Goal: Task Accomplishment & Management: Manage account settings

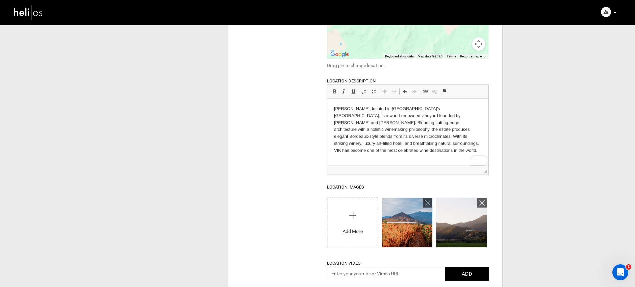
click at [27, 19] on img at bounding box center [28, 13] width 30 height 18
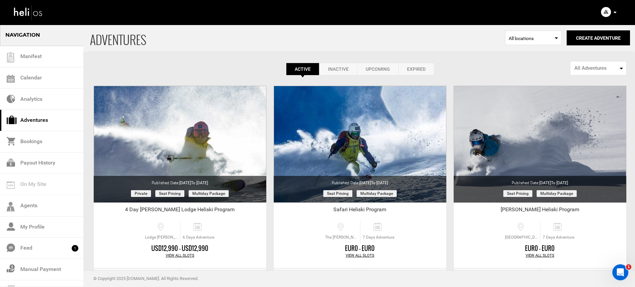
click at [615, 12] on icon at bounding box center [614, 13] width 3 height 2
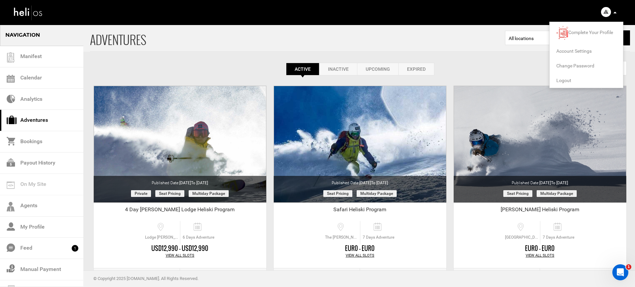
click at [576, 53] on span "Account Settings" at bounding box center [573, 50] width 35 height 5
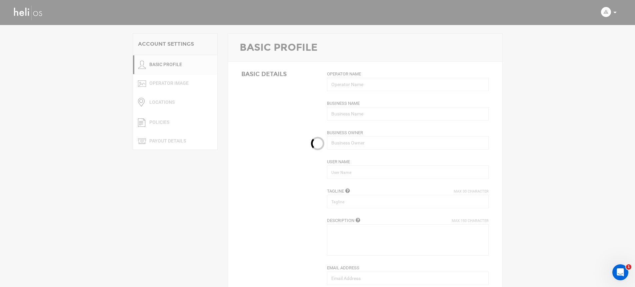
type input "[PERSON_NAME]"
type input "The [PERSON_NAME] - El [PERSON_NAME], [GEOGRAPHIC_DATA], [GEOGRAPHIC_DATA]"
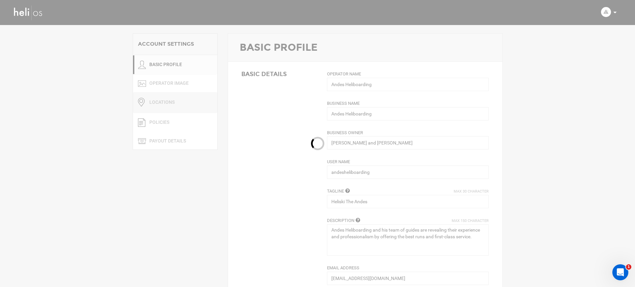
click at [169, 104] on link "Locations" at bounding box center [175, 102] width 84 height 21
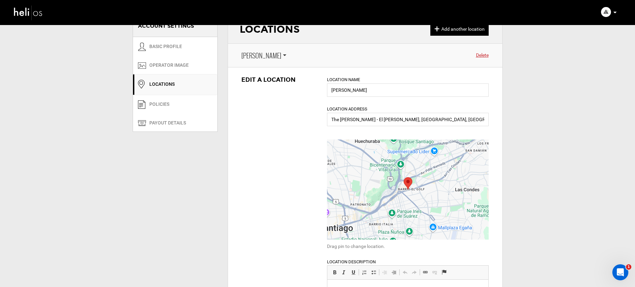
click at [260, 54] on span "[PERSON_NAME]" at bounding box center [261, 56] width 40 height 10
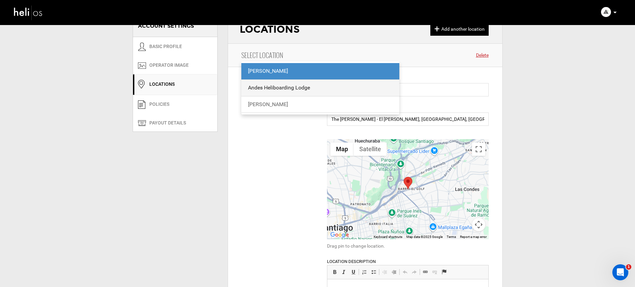
click at [255, 87] on div "Andes Heliboarding Lodge" at bounding box center [320, 88] width 145 height 8
type input "Andes Heliboarding Lodge"
type input "Lodge [PERSON_NAME]. El Ingenio - [GEOGRAPHIC_DATA], [GEOGRAPHIC_DATA][PERSON_N…"
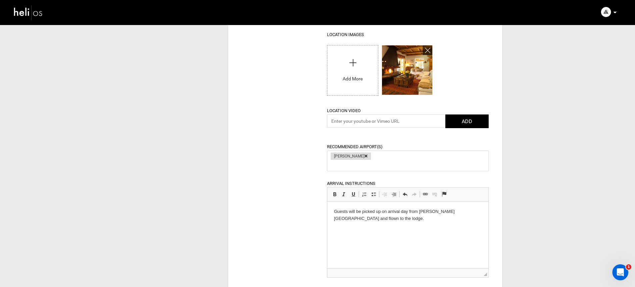
scroll to position [287, 0]
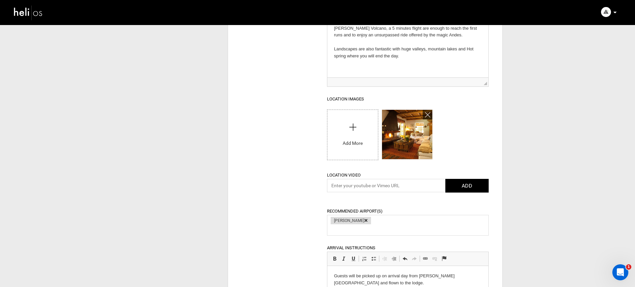
click at [350, 139] on input "file" at bounding box center [352, 133] width 50 height 47
type input "C:\fakepath\[GEOGRAPHIC_DATA] [PERSON_NAME]-0006200.jpg"
click at [341, 128] on input "file" at bounding box center [352, 133] width 50 height 47
type input "C:\fakepath\[GEOGRAPHIC_DATA] [PERSON_NAME]-0006200.jpg"
click at [430, 146] on img at bounding box center [407, 134] width 50 height 49
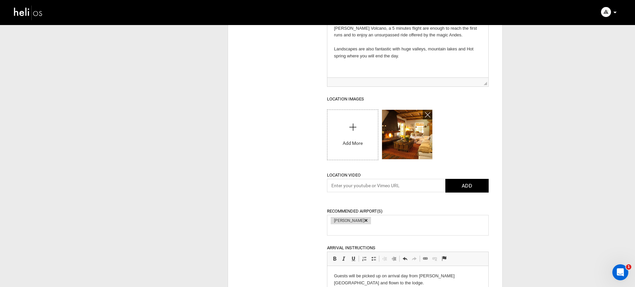
click at [457, 141] on div "UPLOAD IMAGE or Drag & Drop image here. 5 Images Max Please select at least one…" at bounding box center [408, 135] width 162 height 53
click at [427, 115] on icon at bounding box center [427, 115] width 5 height 8
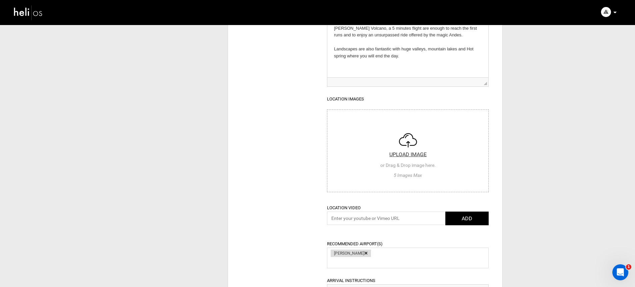
click at [368, 139] on input "file" at bounding box center [407, 150] width 161 height 80
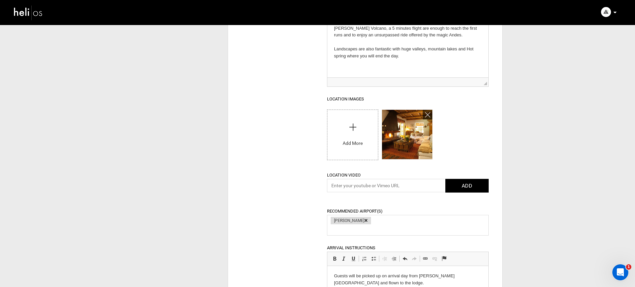
click at [336, 135] on input "file" at bounding box center [352, 133] width 50 height 47
type input "C:\fakepath\[GEOGRAPHIC_DATA] [PERSON_NAME]-0006173.jpg"
click at [344, 134] on input "file" at bounding box center [352, 133] width 50 height 47
type input "C:\fakepath\[GEOGRAPHIC_DATA] [PERSON_NAME]-0006206.jpg"
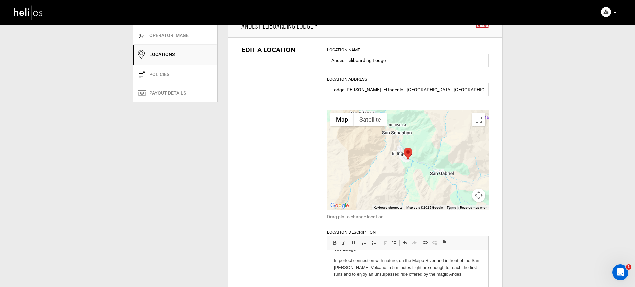
scroll to position [0, 0]
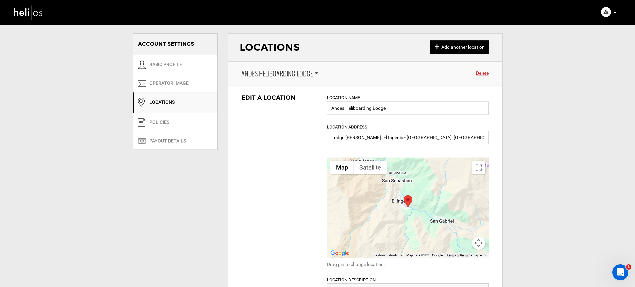
click at [264, 72] on span "Andes Heliboarding Lodge" at bounding box center [277, 74] width 72 height 10
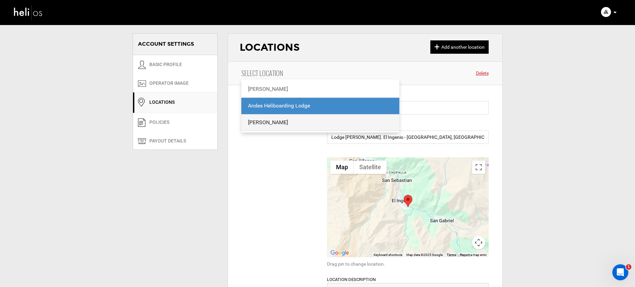
click at [262, 120] on div "[PERSON_NAME]" at bounding box center [320, 123] width 145 height 8
type input "[PERSON_NAME]"
type input "[GEOGRAPHIC_DATA], [GEOGRAPHIC_DATA][PERSON_NAME], [PERSON_NAME], [GEOGRAPHIC_D…"
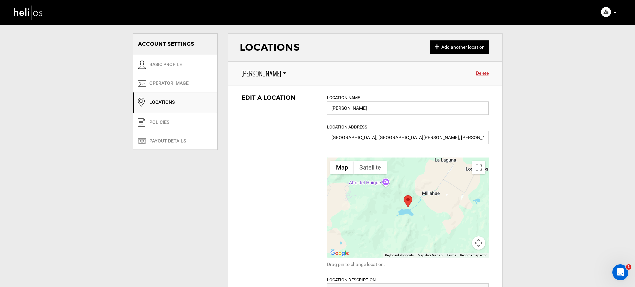
click at [354, 111] on input "[PERSON_NAME]" at bounding box center [408, 107] width 162 height 13
click at [353, 112] on input "[PERSON_NAME]" at bounding box center [408, 107] width 162 height 13
click at [370, 110] on input "[PERSON_NAME]" at bounding box center [408, 107] width 162 height 13
click at [371, 110] on input "[PERSON_NAME]" at bounding box center [408, 107] width 162 height 13
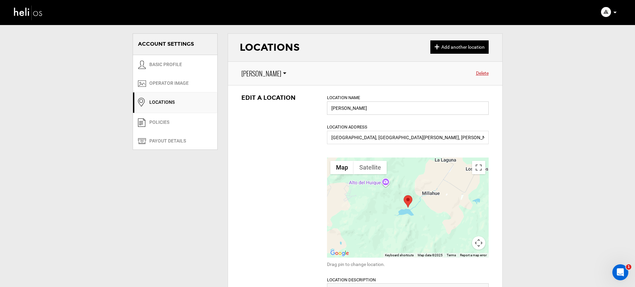
click at [371, 110] on input "[PERSON_NAME]" at bounding box center [408, 107] width 162 height 13
click at [370, 110] on input "[PERSON_NAME]" at bounding box center [408, 107] width 162 height 13
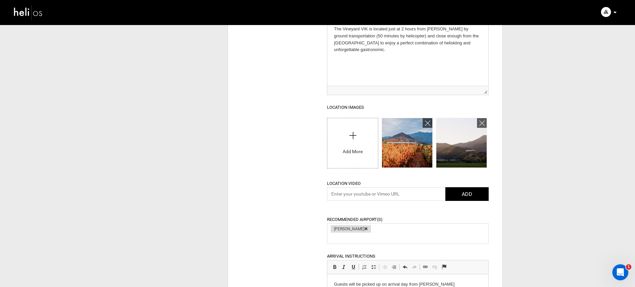
scroll to position [238, 0]
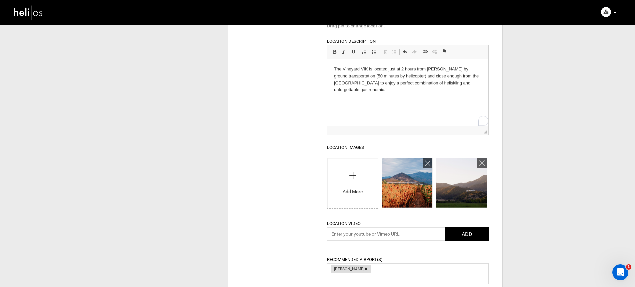
drag, startPoint x: 396, startPoint y: 92, endPoint x: 326, endPoint y: 68, distance: 74.1
click at [327, 68] on html "The Vineyard VIK is located just at 2 hours from [PERSON_NAME] by ground transp…" at bounding box center [407, 79] width 161 height 41
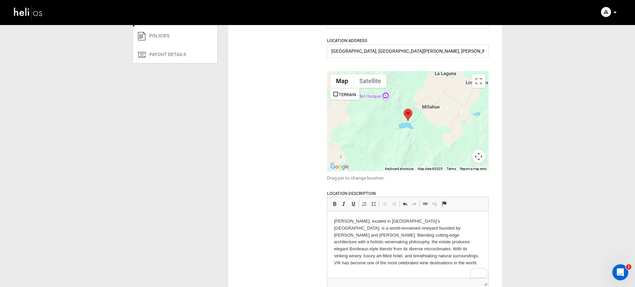
scroll to position [0, 0]
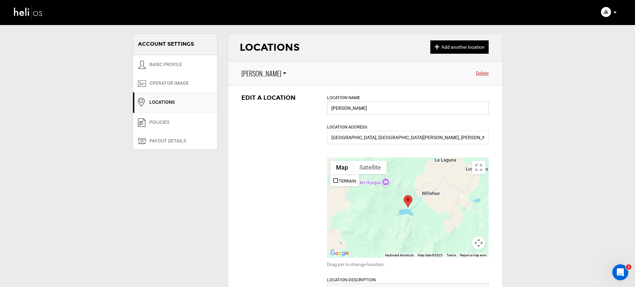
click at [358, 111] on input "[PERSON_NAME]" at bounding box center [408, 107] width 162 height 13
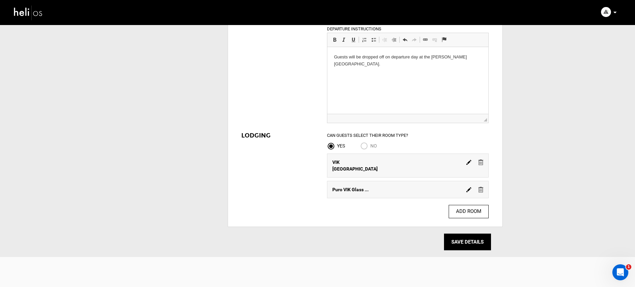
scroll to position [651, 0]
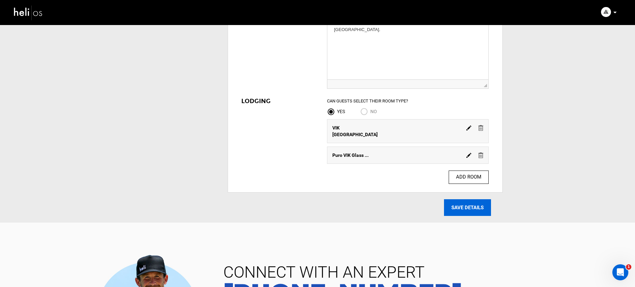
type input "[PERSON_NAME]"
click at [455, 200] on input "SAVE DETAILS" at bounding box center [467, 207] width 47 height 17
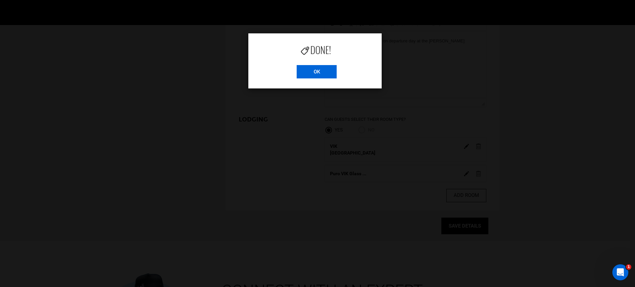
click at [318, 75] on input "OK" at bounding box center [317, 71] width 40 height 13
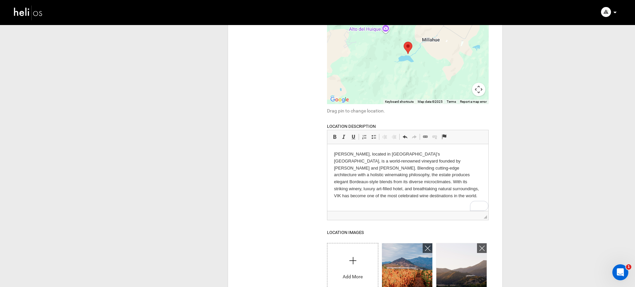
scroll to position [278, 0]
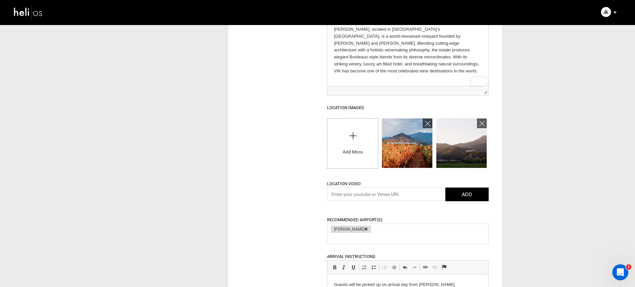
click at [411, 149] on img at bounding box center [407, 142] width 50 height 49
click at [428, 123] on icon at bounding box center [427, 124] width 5 height 8
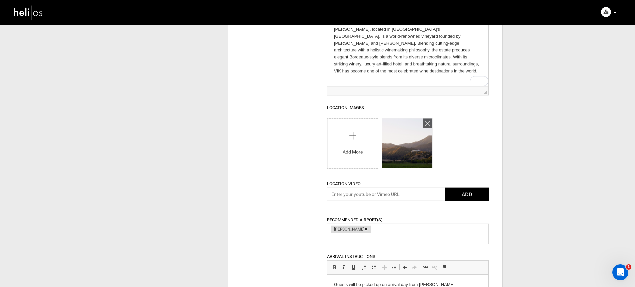
click at [428, 123] on icon at bounding box center [427, 124] width 5 height 8
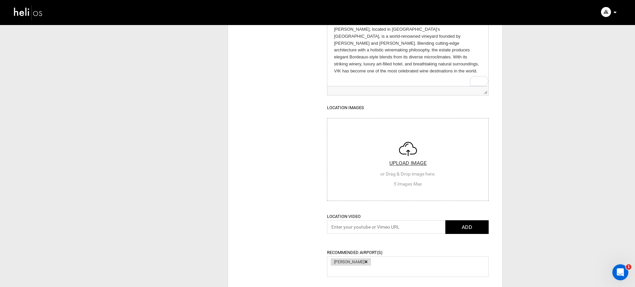
click at [350, 134] on input "file" at bounding box center [407, 158] width 161 height 80
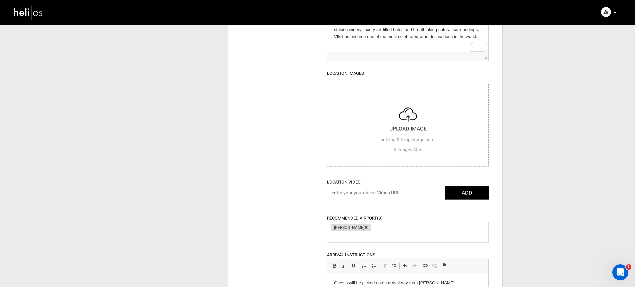
scroll to position [347, 0]
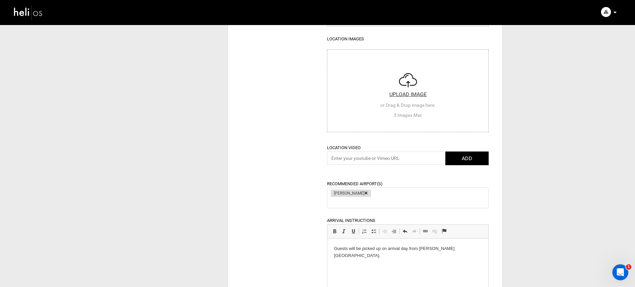
type input "C:\fakepath\Chile-Vik--06067.jpg"
click at [387, 101] on input "file" at bounding box center [407, 90] width 161 height 80
type input "C:\fakepath\Chile-Vik--06067.jpg"
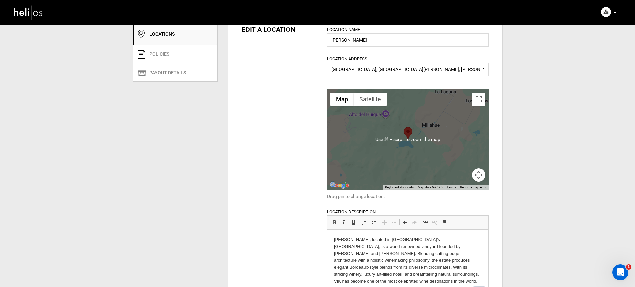
scroll to position [0, 0]
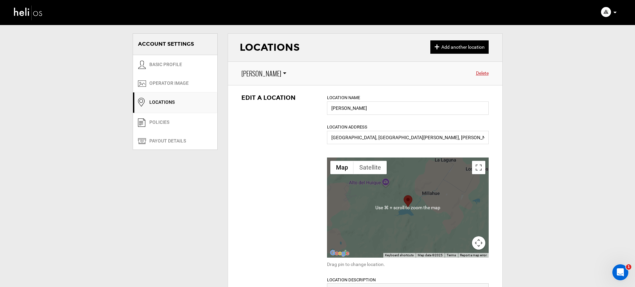
click at [188, 97] on link "Locations" at bounding box center [175, 102] width 84 height 21
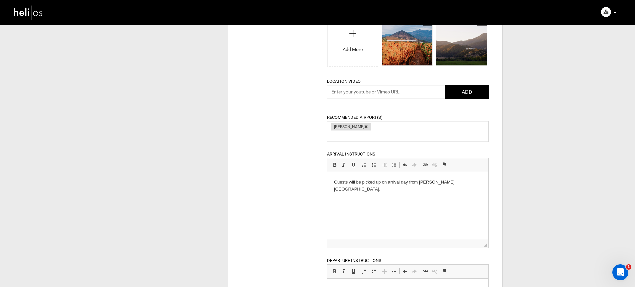
scroll to position [298, 0]
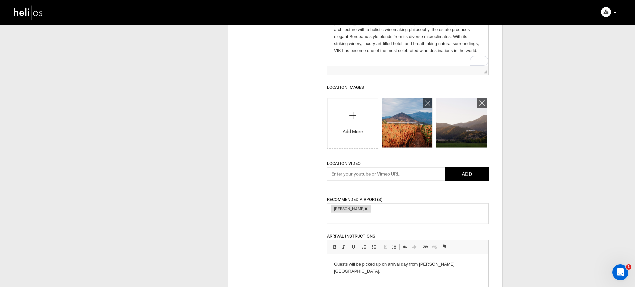
click at [354, 139] on input "file" at bounding box center [352, 121] width 50 height 47
type input "C:\fakepath\Chile-Vik--0537.jpg"
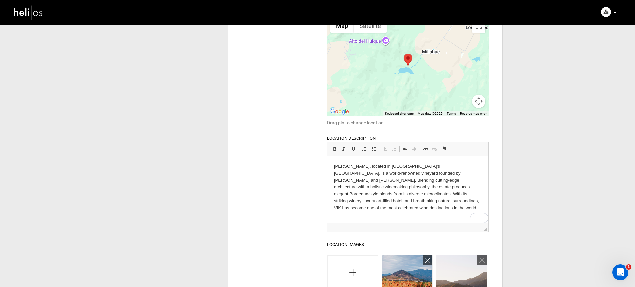
scroll to position [0, 0]
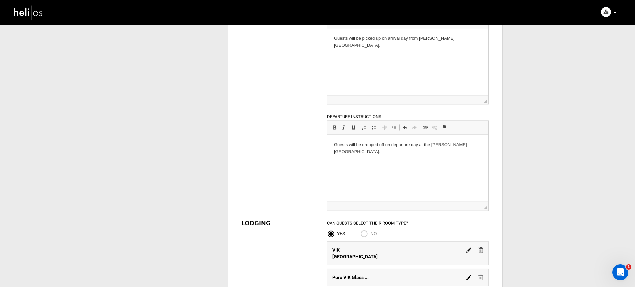
scroll to position [758, 0]
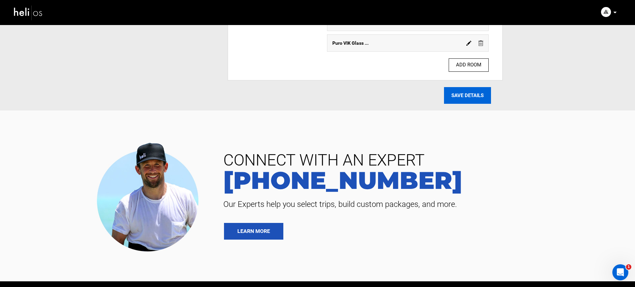
click at [475, 91] on input "SAVE DETAILS" at bounding box center [467, 95] width 47 height 17
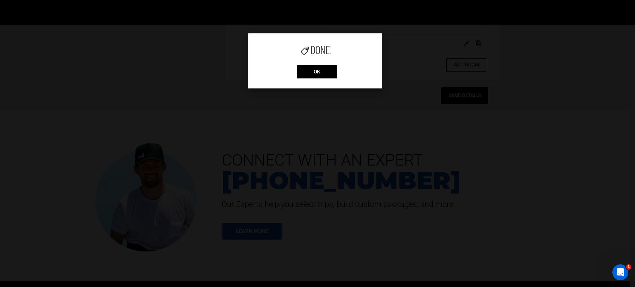
click at [337, 79] on div "Done! OK" at bounding box center [314, 60] width 133 height 55
click at [328, 78] on input "OK" at bounding box center [317, 71] width 40 height 13
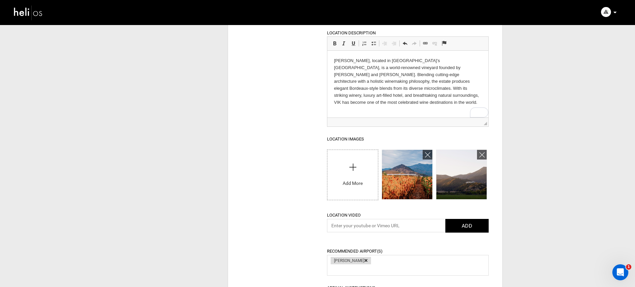
scroll to position [238, 0]
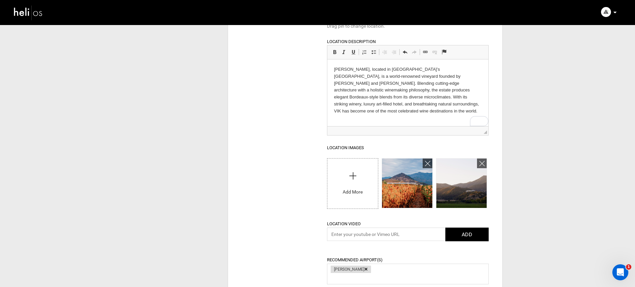
click at [36, 13] on img at bounding box center [28, 13] width 30 height 18
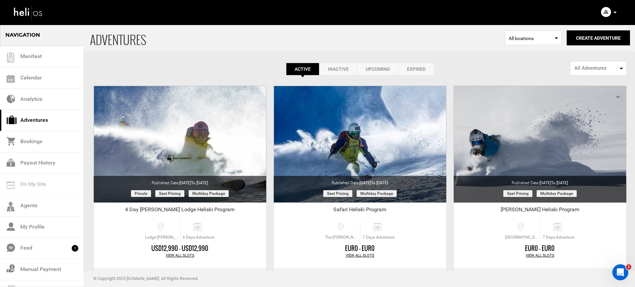
click at [616, 12] on icon at bounding box center [614, 13] width 3 height 2
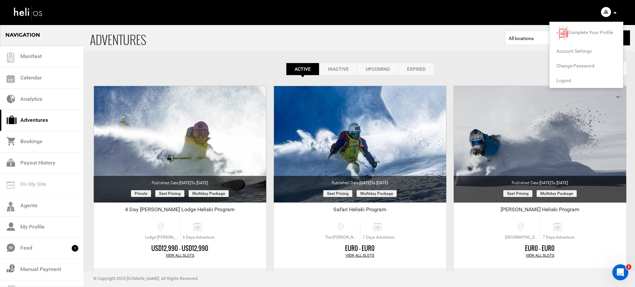
click at [573, 53] on span "Account Settings" at bounding box center [573, 50] width 35 height 5
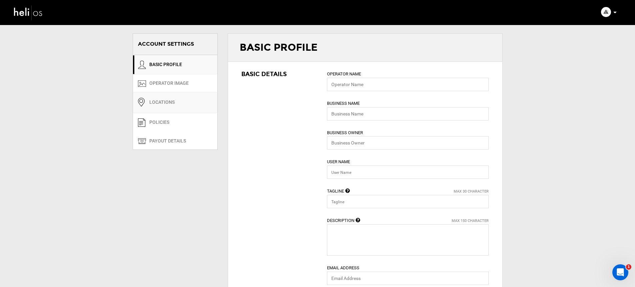
type input "Andes Heliboarding"
type input "[PERSON_NAME] and [PERSON_NAME]"
type input "andesheliboarding"
type input "Heliski The Andes"
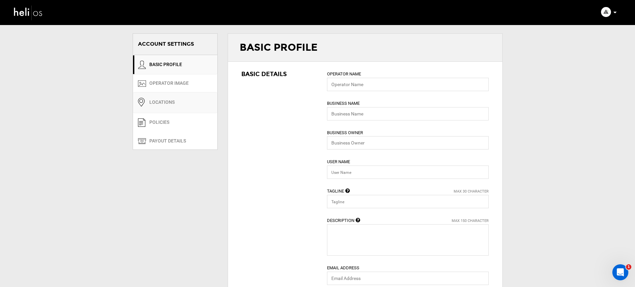
type textarea "Andes Heliboarding and his team of guides are revealing their experience and pr…"
type input "[EMAIL_ADDRESS][DOMAIN_NAME]"
type input "[URL][DOMAIN_NAME]"
type input "[STREET_ADDRESS][PERSON_NAME]"
type input "[PERSON_NAME]"
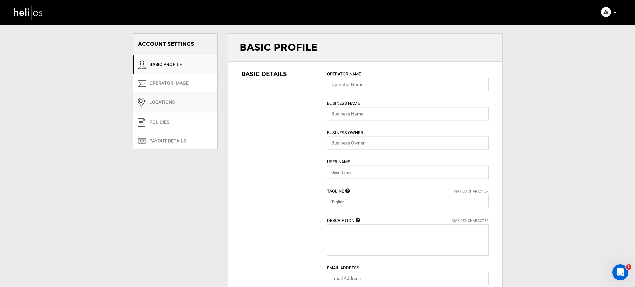
type input "7630000"
type input "00569428546"
type input "[PERSON_NAME]"
type input "The [PERSON_NAME] - El [PERSON_NAME], [GEOGRAPHIC_DATA], [GEOGRAPHIC_DATA]"
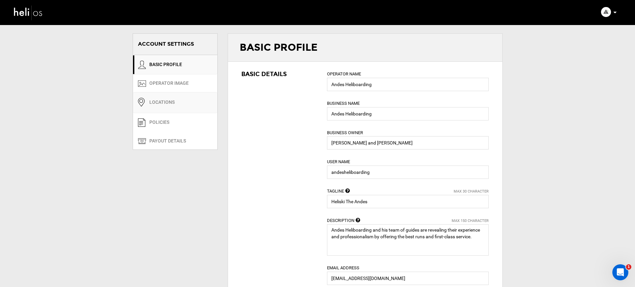
click at [182, 108] on link "Locations" at bounding box center [175, 102] width 84 height 21
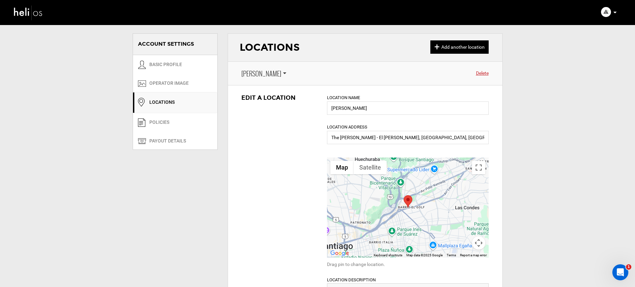
click at [256, 69] on span "[PERSON_NAME]" at bounding box center [261, 74] width 40 height 10
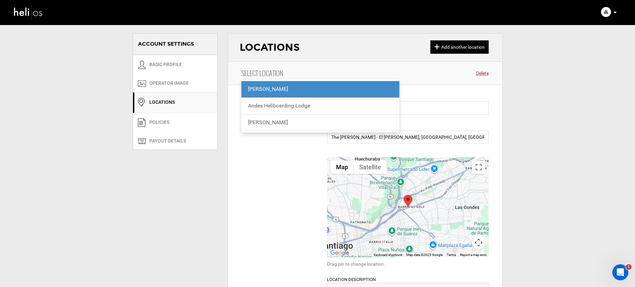
click at [257, 123] on div "[PERSON_NAME]" at bounding box center [320, 123] width 145 height 8
type input "[PERSON_NAME]"
type input "[GEOGRAPHIC_DATA], [GEOGRAPHIC_DATA][PERSON_NAME], [PERSON_NAME], [GEOGRAPHIC_D…"
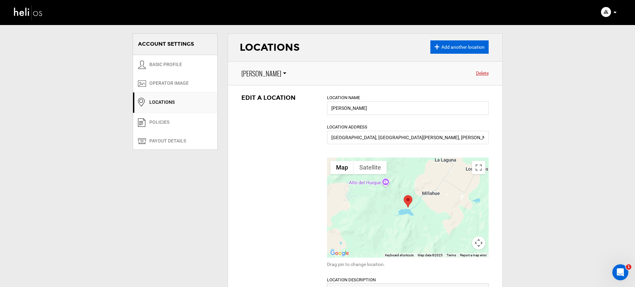
click at [459, 49] on link "+ Add another location" at bounding box center [459, 46] width 58 height 13
type input "[US_STATE] Stock Exchange, [US_STATE][GEOGRAPHIC_DATA], [GEOGRAPHIC_DATA]"
radio input "false"
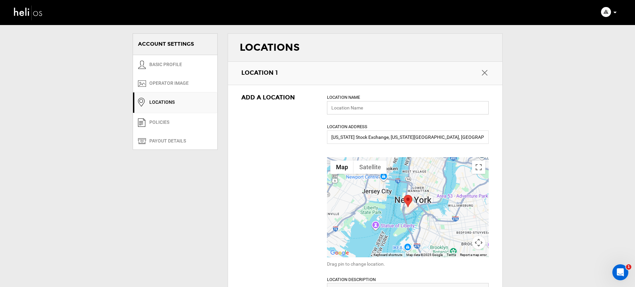
click at [373, 110] on input "text" at bounding box center [408, 107] width 162 height 13
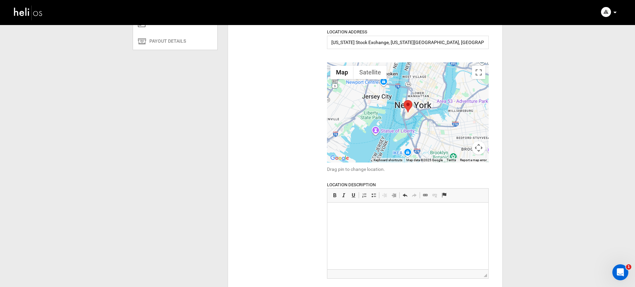
scroll to position [211, 0]
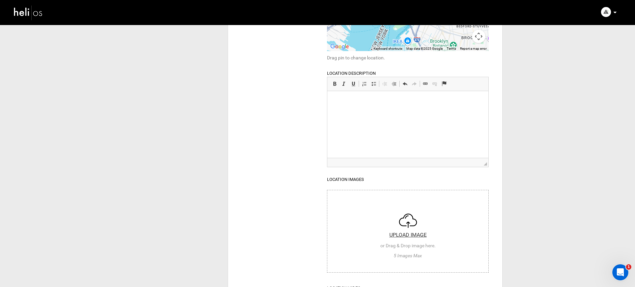
type input "VIK Winery"
click at [371, 111] on html at bounding box center [407, 101] width 161 height 20
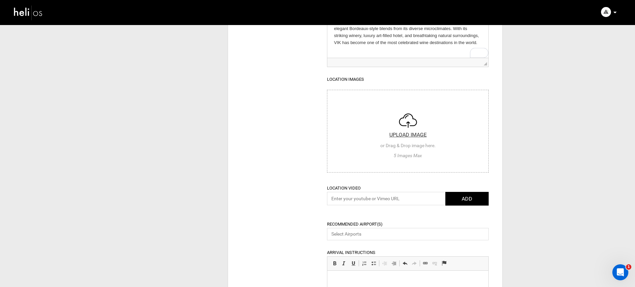
scroll to position [345, 0]
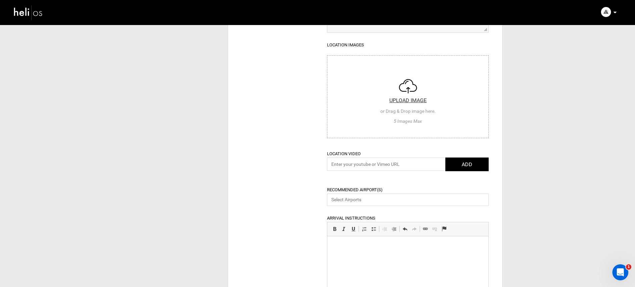
click at [401, 98] on input "file" at bounding box center [407, 96] width 161 height 80
type input "C:\fakepath\Chile-Vik--0522.jpg"
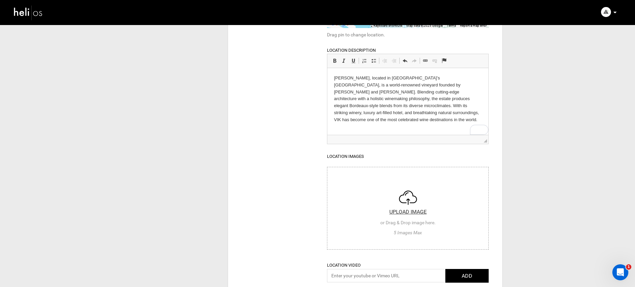
scroll to position [289, 0]
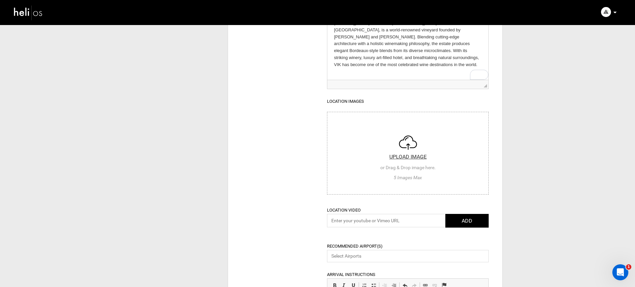
click at [414, 150] on input "file" at bounding box center [407, 152] width 161 height 80
type input "C:\fakepath\Chile-Vik--0537.jpg"
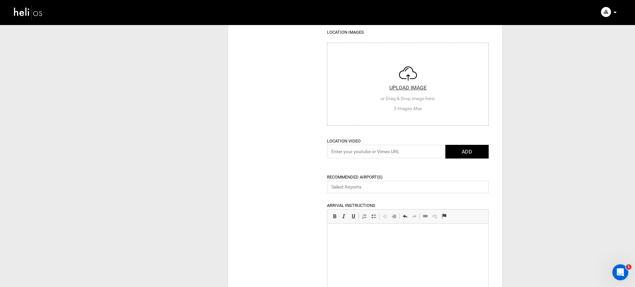
scroll to position [229, 0]
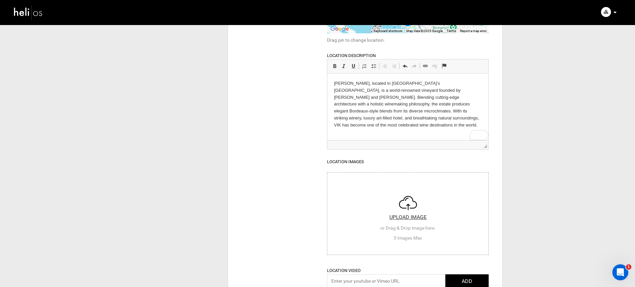
click at [400, 200] on input "file" at bounding box center [407, 212] width 161 height 80
type input "C:\fakepath\Chile-Vik--0006534 Small.jpeg"
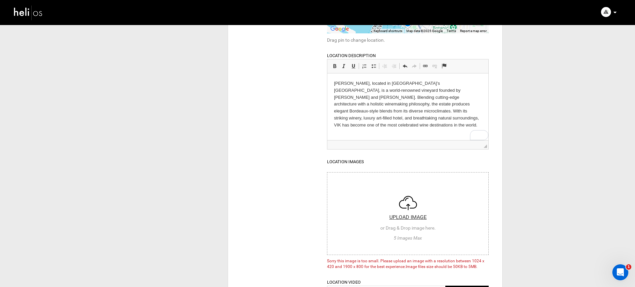
click at [406, 206] on input "file" at bounding box center [407, 212] width 161 height 80
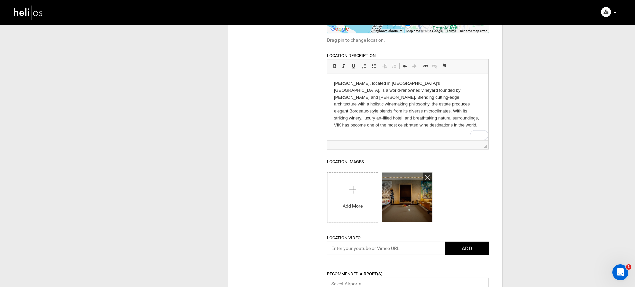
click at [349, 189] on input "file" at bounding box center [352, 195] width 50 height 47
type input "C:\fakepath\[GEOGRAPHIC_DATA]-Vik--0522 Medium.jpeg"
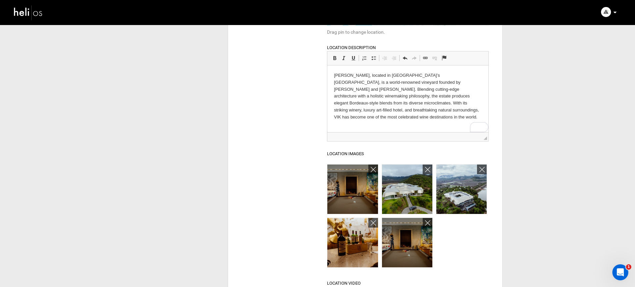
scroll to position [241, 0]
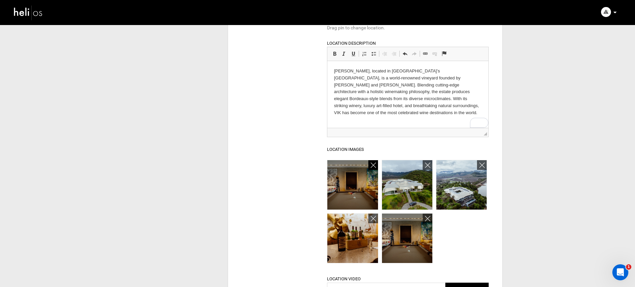
click at [373, 167] on icon at bounding box center [373, 165] width 5 height 8
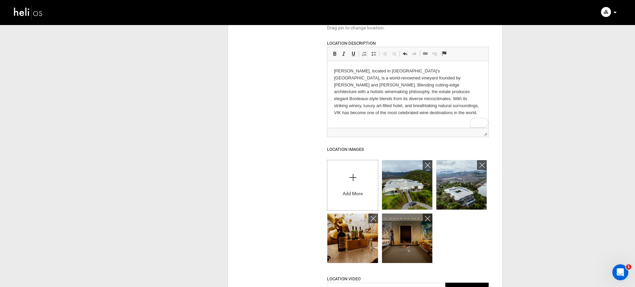
click at [348, 186] on input "file" at bounding box center [352, 183] width 50 height 47
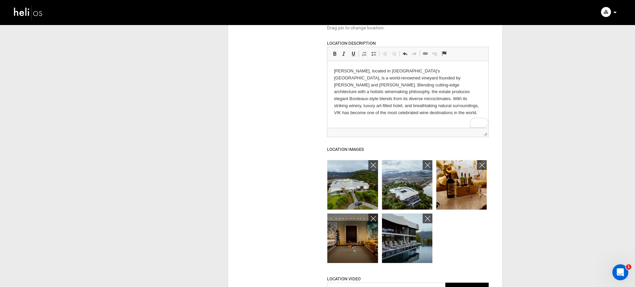
scroll to position [421, 0]
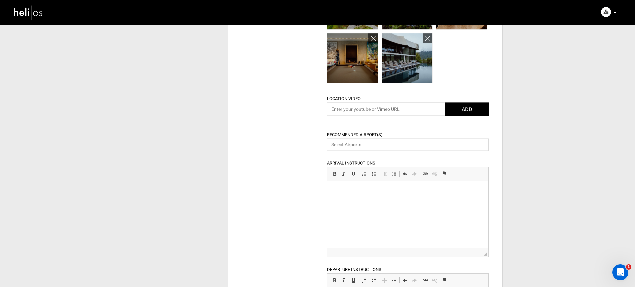
click at [430, 197] on html at bounding box center [407, 191] width 161 height 20
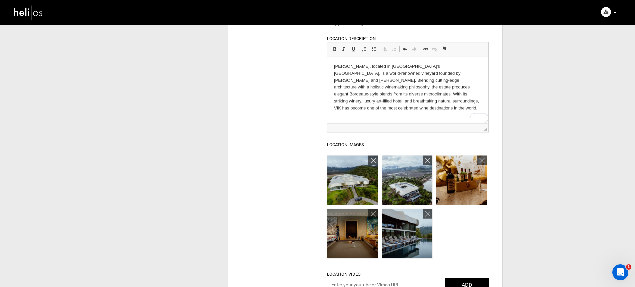
scroll to position [169, 0]
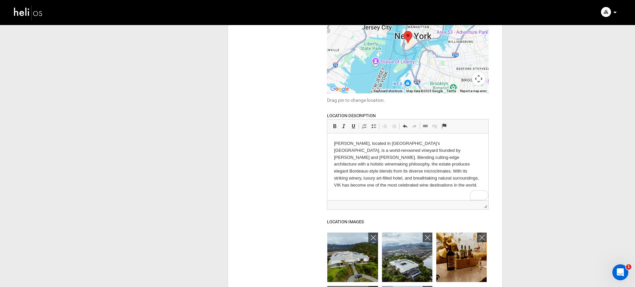
click at [39, 13] on img at bounding box center [28, 13] width 30 height 18
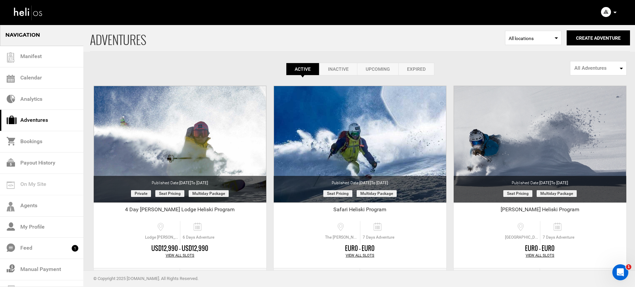
click at [614, 13] on icon at bounding box center [614, 13] width 3 height 2
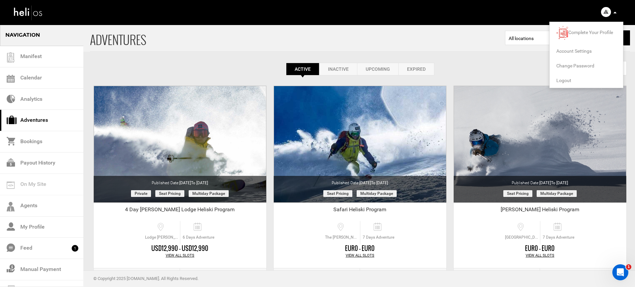
click at [587, 51] on span "Account Settings" at bounding box center [573, 50] width 35 height 5
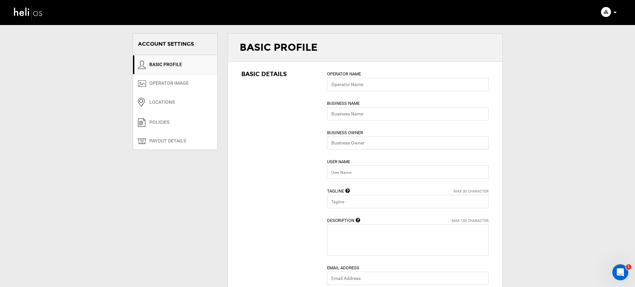
type input "Andes Heliboarding"
type input "[PERSON_NAME] and [PERSON_NAME]"
type input "andesheliboarding"
type input "Heliski The Andes"
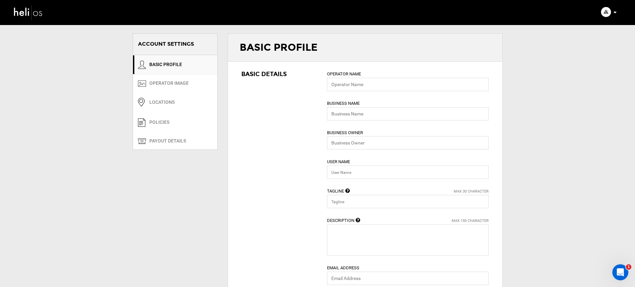
type textarea "Andes Heliboarding and his team of guides are revealing their experience and pr…"
type input "[EMAIL_ADDRESS][DOMAIN_NAME]"
type input "[URL][DOMAIN_NAME]"
type input "[STREET_ADDRESS][PERSON_NAME]"
type input "[PERSON_NAME]"
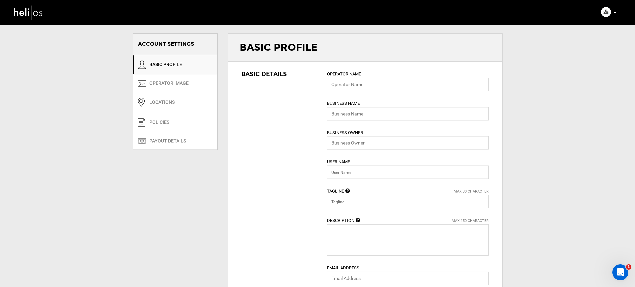
type input "7630000"
type input "00569428546"
type input "[PERSON_NAME]"
type input "The [PERSON_NAME] - El [PERSON_NAME], [GEOGRAPHIC_DATA], [GEOGRAPHIC_DATA]"
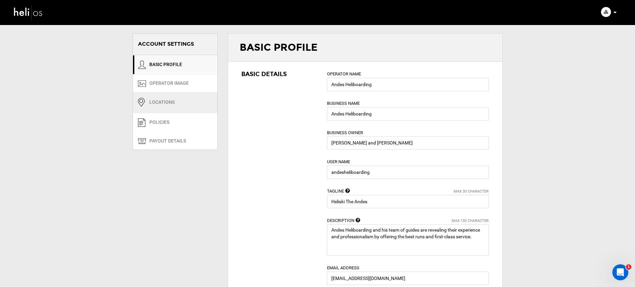
drag, startPoint x: 173, startPoint y: 103, endPoint x: 280, endPoint y: 74, distance: 110.9
click at [173, 103] on link "Locations" at bounding box center [175, 102] width 84 height 21
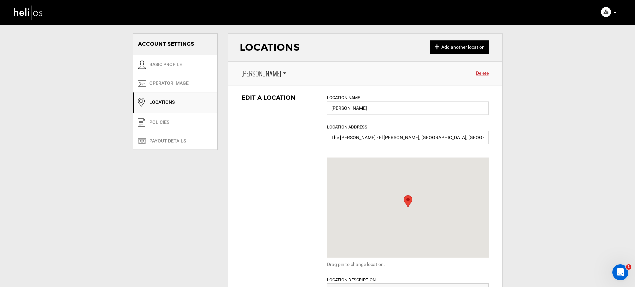
click at [264, 71] on span "[PERSON_NAME]" at bounding box center [261, 74] width 40 height 10
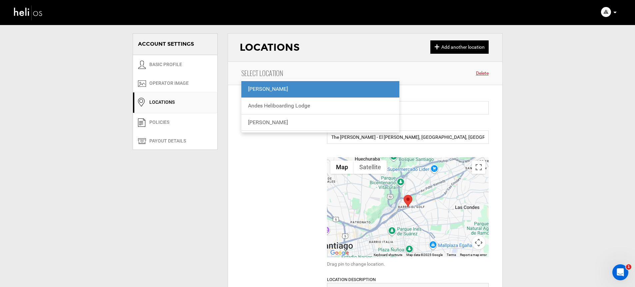
click at [259, 121] on div "[PERSON_NAME]" at bounding box center [320, 123] width 145 height 8
type input "[PERSON_NAME]"
type input "[GEOGRAPHIC_DATA], [GEOGRAPHIC_DATA][PERSON_NAME], [PERSON_NAME], [GEOGRAPHIC_D…"
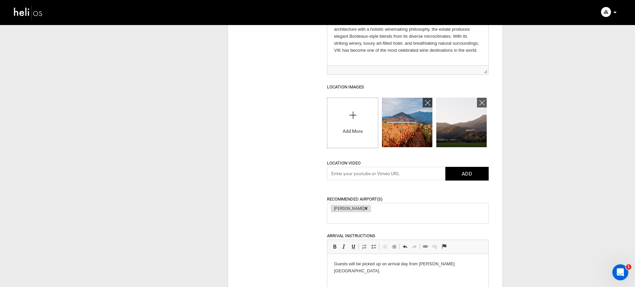
scroll to position [303, 0]
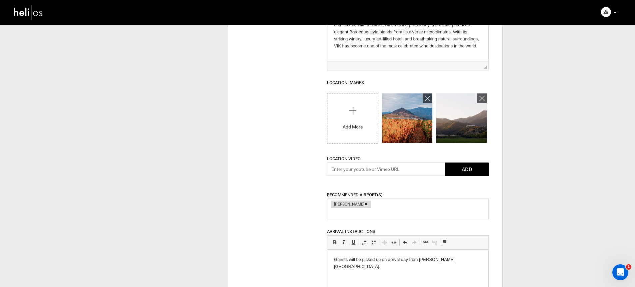
click at [355, 122] on input "file" at bounding box center [352, 116] width 50 height 47
type input "C:\fakepath\[GEOGRAPHIC_DATA]-Vik--0522 Medium.jpeg"
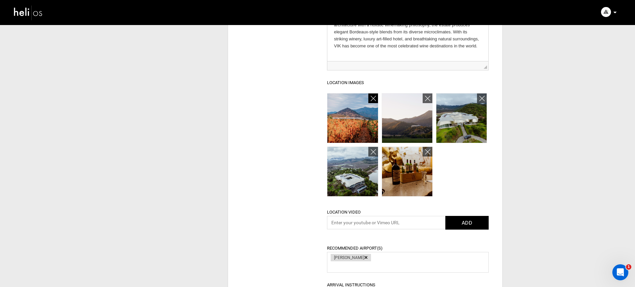
click at [373, 97] on icon at bounding box center [373, 99] width 5 height 8
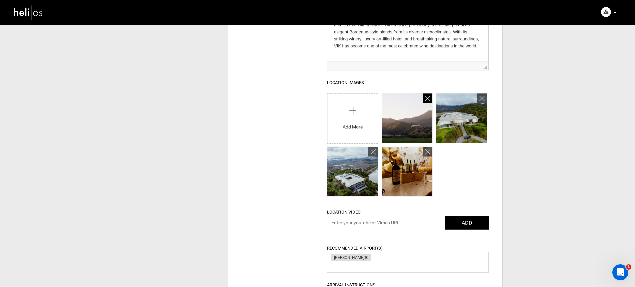
click at [427, 100] on icon at bounding box center [427, 99] width 5 height 8
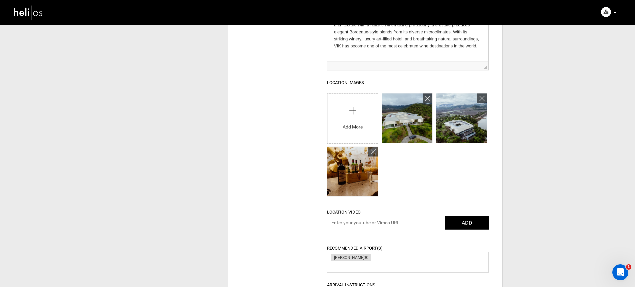
click at [344, 114] on input "file" at bounding box center [352, 116] width 50 height 47
type input "C:\fakepath\Chile-Vik--0006534 Medium.jpeg"
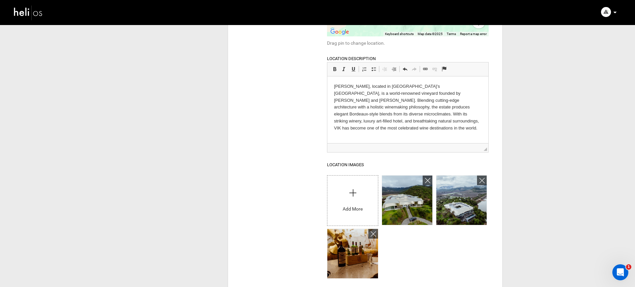
scroll to position [229, 0]
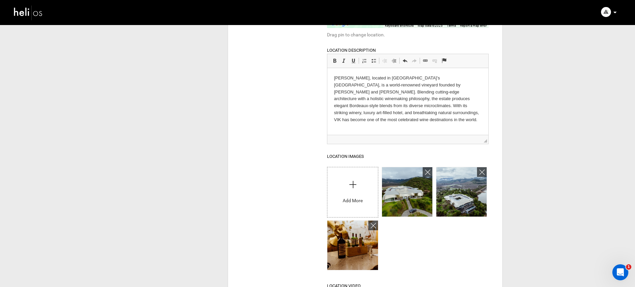
click at [362, 171] on input "file" at bounding box center [352, 190] width 50 height 47
type input "C:\fakepath\[GEOGRAPHIC_DATA]-Vik--0006546 Medium.jpeg"
click at [277, 159] on div "Edit a Location Location Name [PERSON_NAME] Location Address [GEOGRAPHIC_DATA],…" at bounding box center [365, 259] width 274 height 806
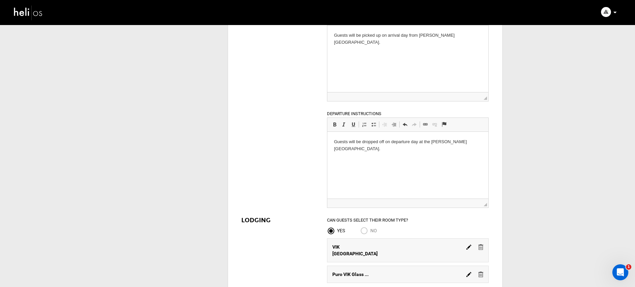
scroll to position [848, 0]
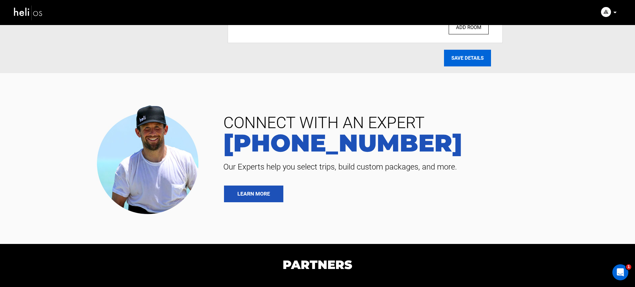
click at [463, 53] on input "SAVE DETAILS" at bounding box center [467, 58] width 47 height 17
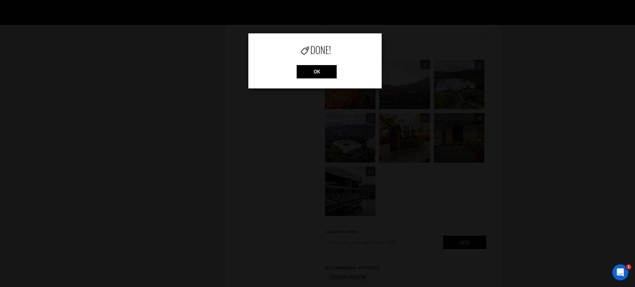
scroll to position [328, 0]
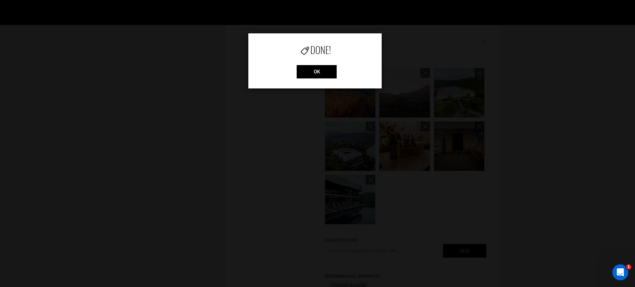
click at [316, 63] on div "Done! OK" at bounding box center [314, 60] width 133 height 55
click at [316, 69] on input "OK" at bounding box center [317, 71] width 40 height 13
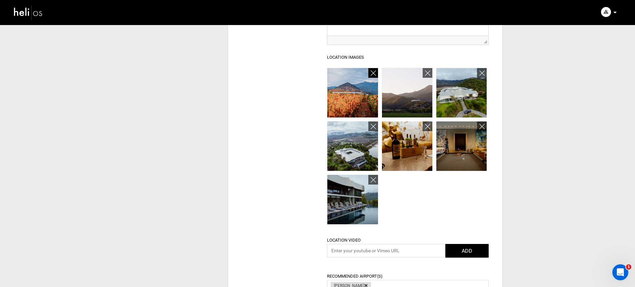
click at [372, 73] on icon at bounding box center [373, 73] width 5 height 8
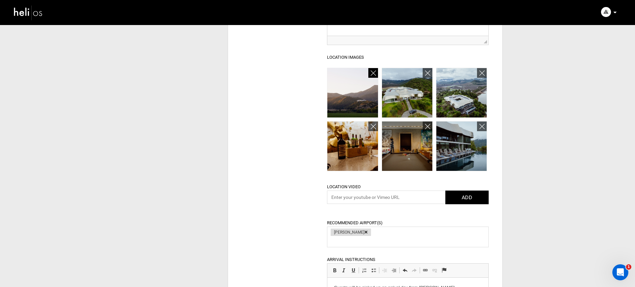
click at [372, 73] on icon at bounding box center [373, 73] width 5 height 8
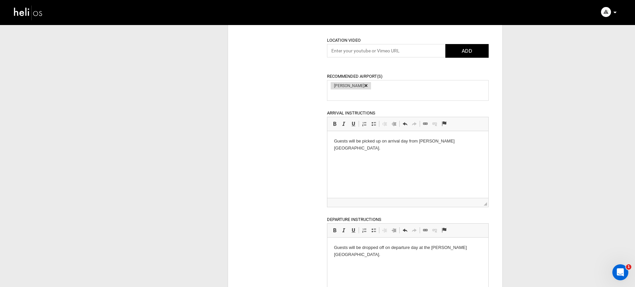
scroll to position [626, 0]
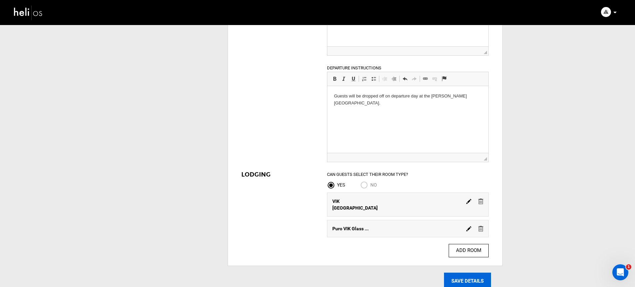
click at [475, 273] on input "SAVE DETAILS" at bounding box center [467, 280] width 47 height 17
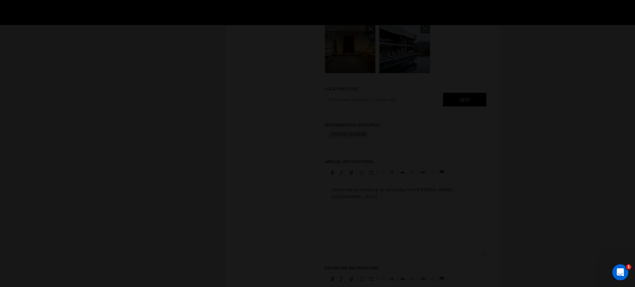
scroll to position [323, 0]
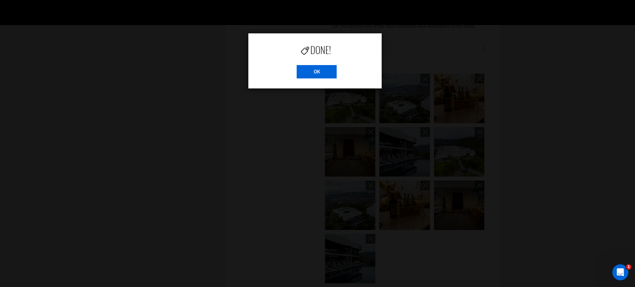
click at [306, 75] on input "OK" at bounding box center [317, 71] width 40 height 13
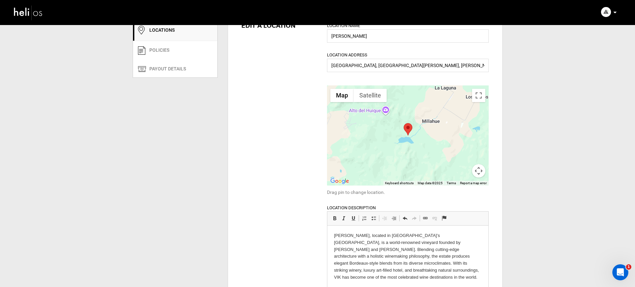
scroll to position [0, 0]
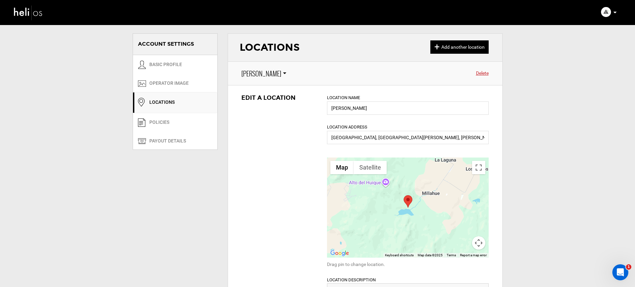
click at [9, 15] on link at bounding box center [28, 12] width 40 height 24
click at [33, 18] on img at bounding box center [28, 13] width 30 height 18
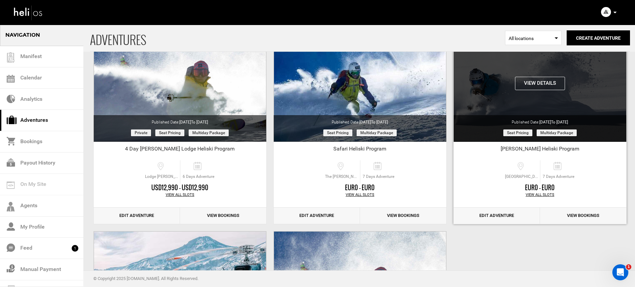
scroll to position [34, 0]
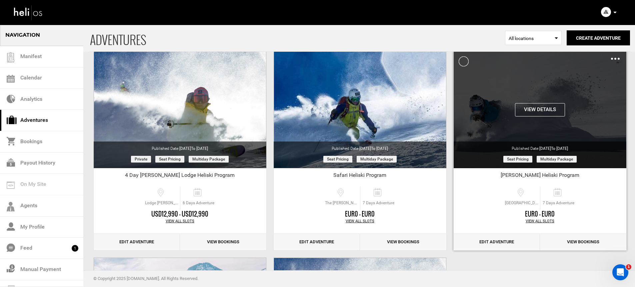
click at [522, 109] on button "View Details" at bounding box center [540, 109] width 50 height 13
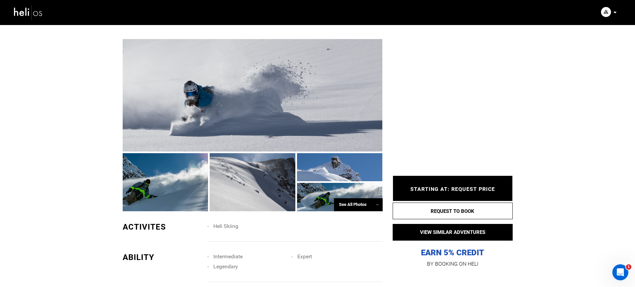
scroll to position [365, 0]
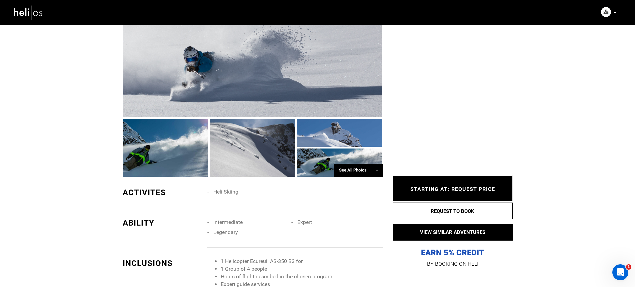
click at [288, 105] on div at bounding box center [253, 61] width 260 height 112
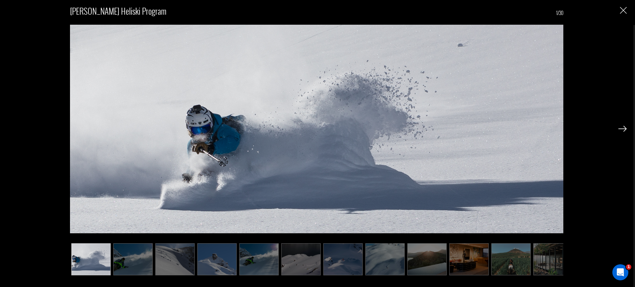
click at [618, 127] on img at bounding box center [622, 129] width 8 height 6
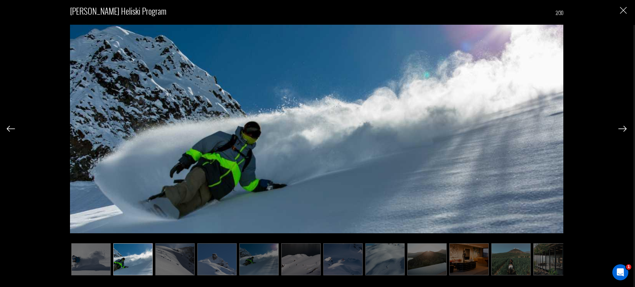
click at [621, 128] on img at bounding box center [622, 129] width 8 height 6
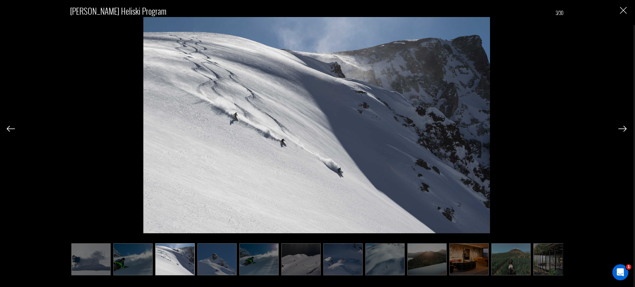
click at [621, 128] on img at bounding box center [622, 129] width 8 height 6
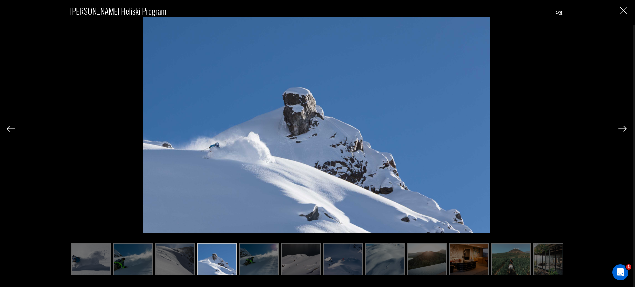
click at [621, 128] on img at bounding box center [622, 129] width 8 height 6
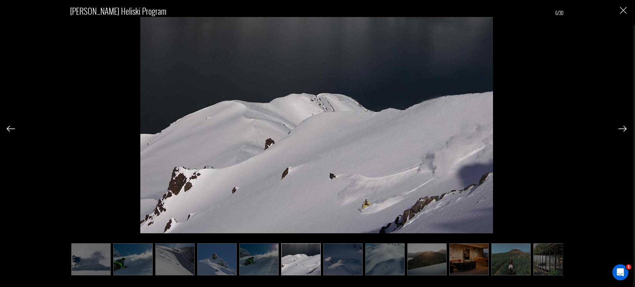
click at [621, 128] on img at bounding box center [622, 129] width 8 height 6
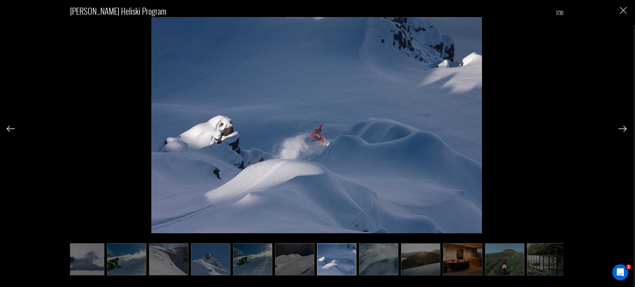
click at [621, 128] on img at bounding box center [622, 129] width 8 height 6
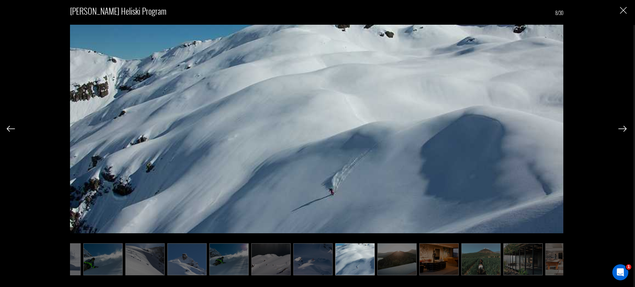
click at [621, 128] on img at bounding box center [622, 129] width 8 height 6
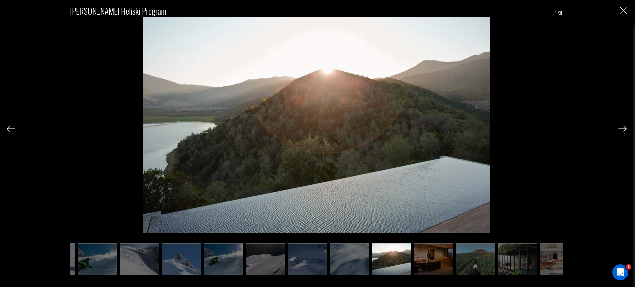
click at [621, 128] on img at bounding box center [622, 129] width 8 height 6
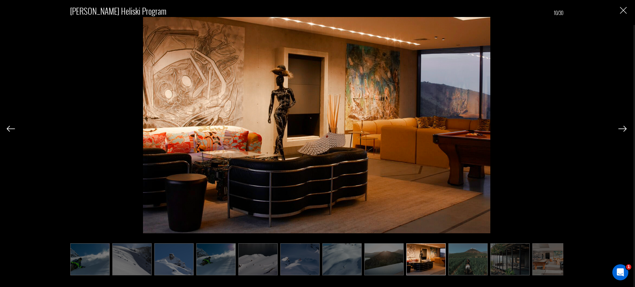
click at [621, 128] on img at bounding box center [622, 129] width 8 height 6
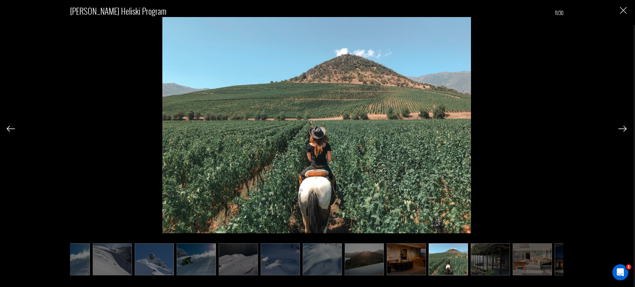
click at [621, 128] on img at bounding box center [622, 129] width 8 height 6
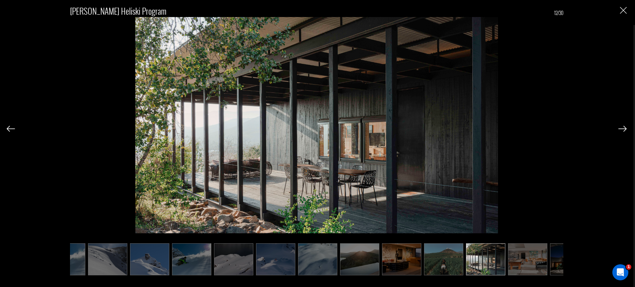
click at [621, 128] on img at bounding box center [622, 129] width 8 height 6
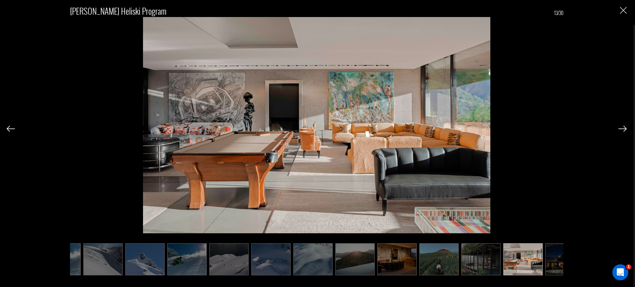
click at [621, 128] on img at bounding box center [622, 129] width 8 height 6
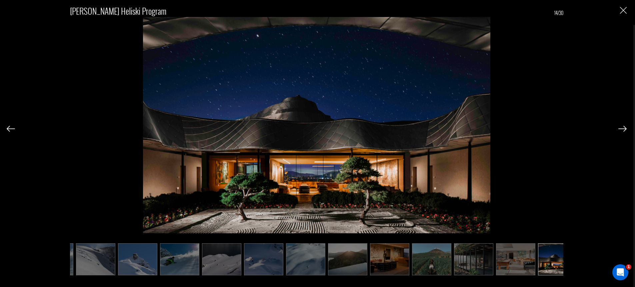
click at [621, 128] on img at bounding box center [622, 129] width 8 height 6
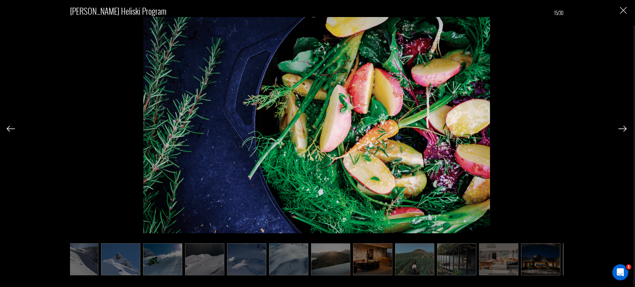
click at [621, 128] on img at bounding box center [622, 129] width 8 height 6
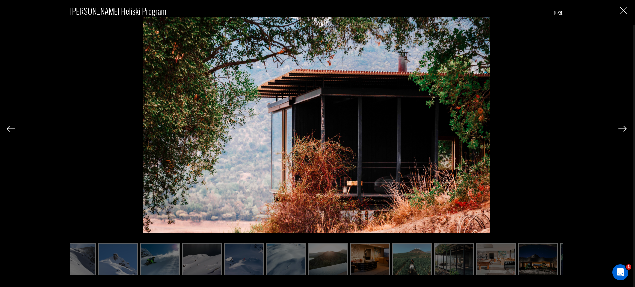
click at [621, 128] on img at bounding box center [622, 129] width 8 height 6
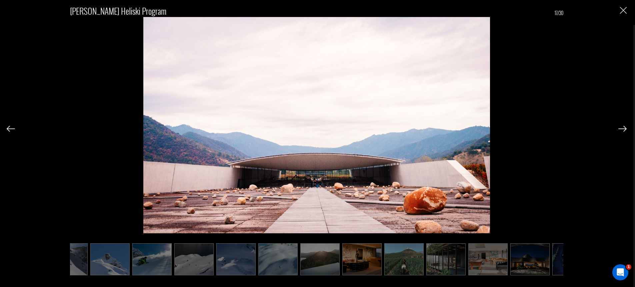
click at [621, 128] on img at bounding box center [622, 129] width 8 height 6
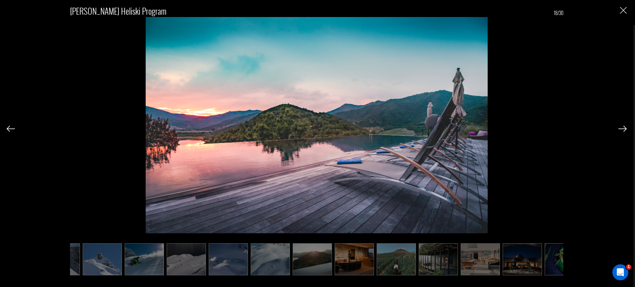
click at [621, 128] on img at bounding box center [622, 129] width 8 height 6
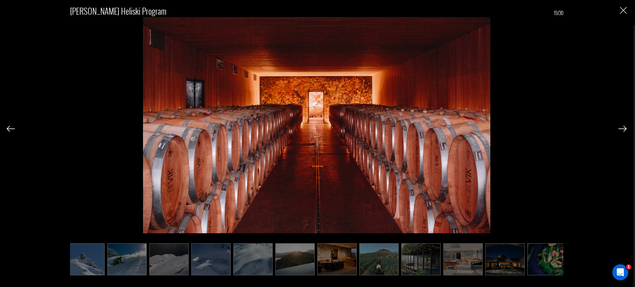
click at [621, 128] on img at bounding box center [622, 129] width 8 height 6
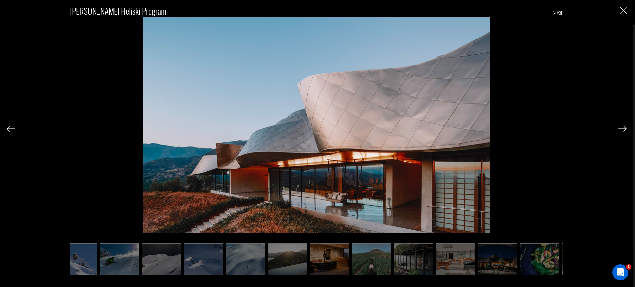
click at [621, 128] on img at bounding box center [622, 129] width 8 height 6
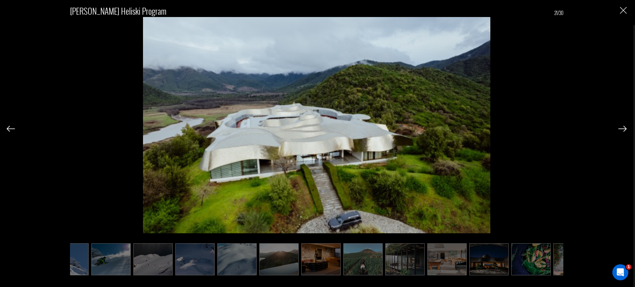
click at [621, 128] on img at bounding box center [622, 129] width 8 height 6
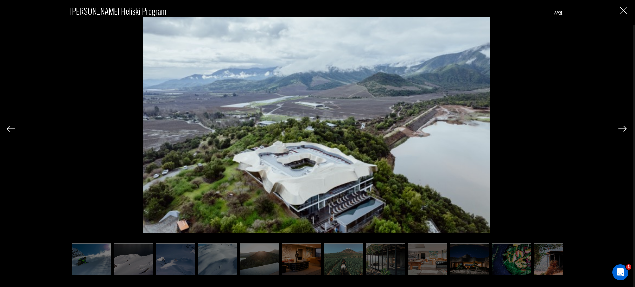
click at [621, 128] on img at bounding box center [622, 129] width 8 height 6
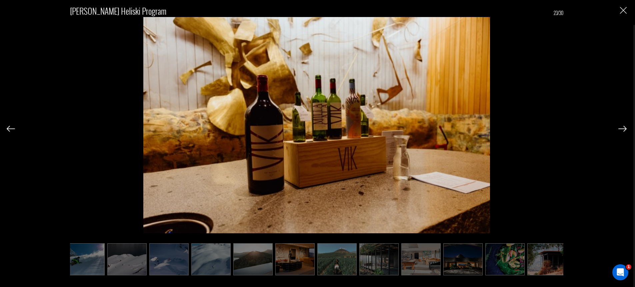
click at [621, 128] on img at bounding box center [622, 129] width 8 height 6
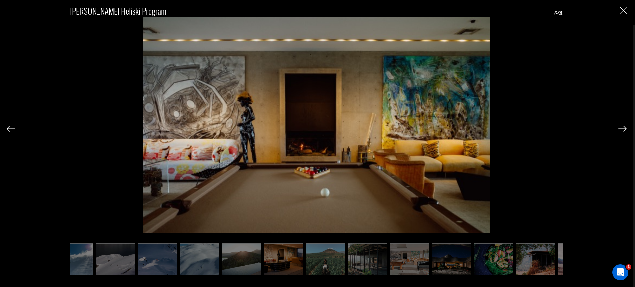
click at [621, 128] on img at bounding box center [622, 129] width 8 height 6
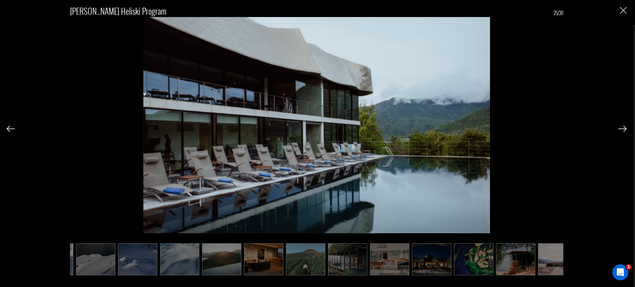
click at [621, 128] on img at bounding box center [622, 129] width 8 height 6
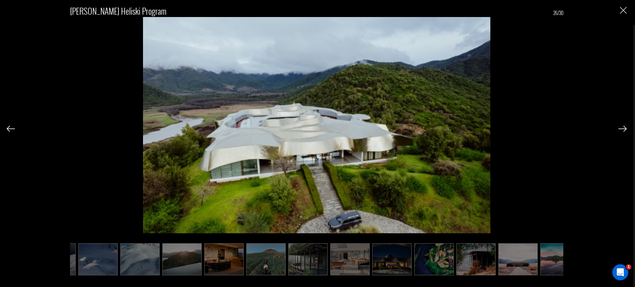
scroll to position [0, 245]
click at [621, 128] on img at bounding box center [622, 129] width 8 height 6
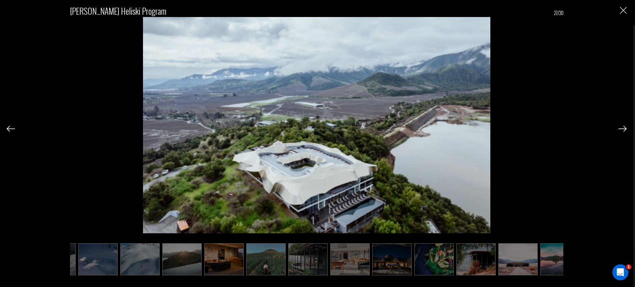
click at [621, 128] on img at bounding box center [622, 129] width 8 height 6
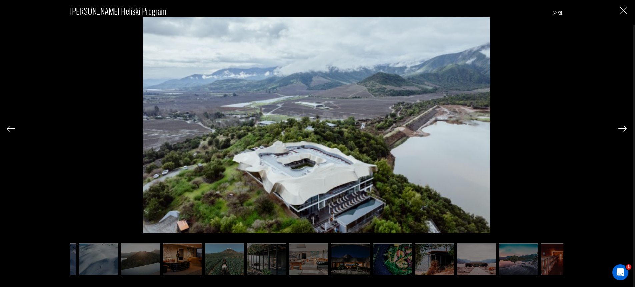
click at [621, 128] on img at bounding box center [622, 129] width 8 height 6
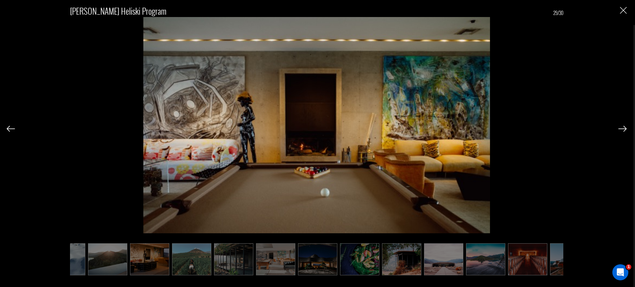
scroll to position [0, 320]
click at [618, 9] on div "[PERSON_NAME] Heliski Program 29/30" at bounding box center [317, 136] width 620 height 272
click at [621, 9] on img "Close" at bounding box center [623, 10] width 7 height 7
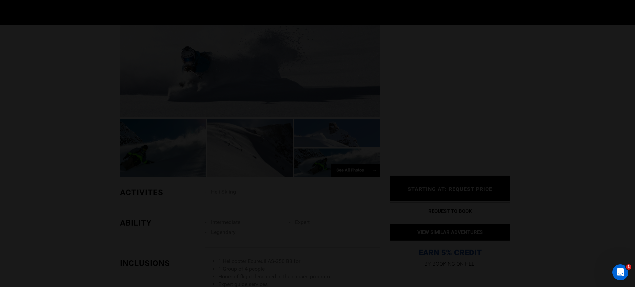
scroll to position [0, 0]
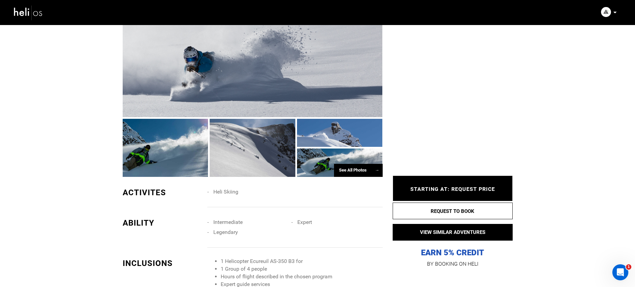
click at [615, 12] on icon at bounding box center [614, 13] width 3 height 2
click at [582, 47] on li "Account Settings" at bounding box center [585, 51] width 73 height 15
click at [615, 12] on icon at bounding box center [614, 13] width 3 height 2
click at [573, 53] on span "Account Settings" at bounding box center [573, 50] width 35 height 5
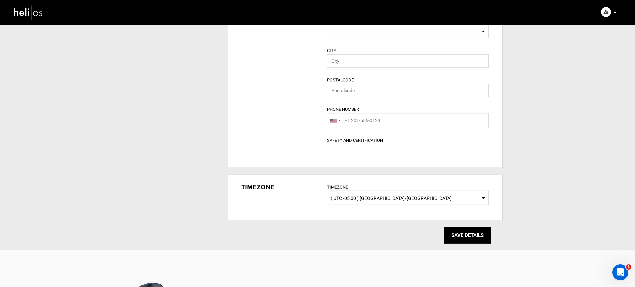
type input "Andes Heliboarding"
type input "[PERSON_NAME] and [PERSON_NAME]"
type input "andesheliboarding"
type input "Heliski The Andes"
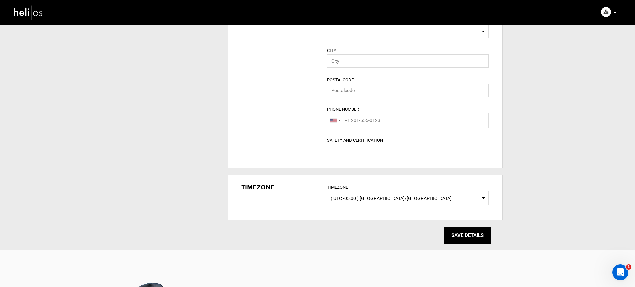
type textarea "Andes Heliboarding and his team of guides are revealing their experience and pr…"
type input "[EMAIL_ADDRESS][DOMAIN_NAME]"
type input "[URL][DOMAIN_NAME]"
type input "[STREET_ADDRESS][PERSON_NAME]"
type input "[PERSON_NAME]"
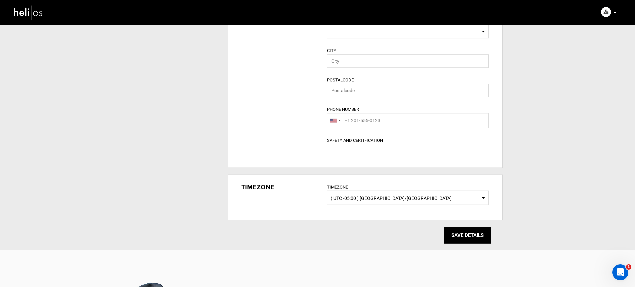
type input "7630000"
type input "00569428546"
type input "[PERSON_NAME]"
type input "The [PERSON_NAME] - El [PERSON_NAME], [GEOGRAPHIC_DATA], [GEOGRAPHIC_DATA]"
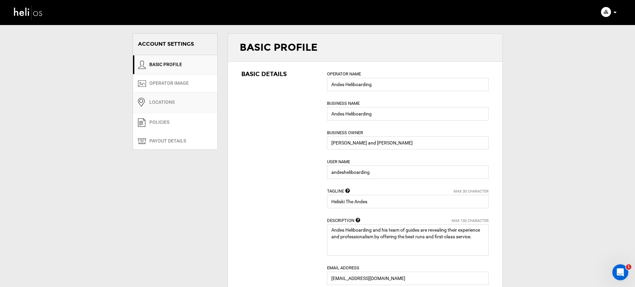
click at [169, 107] on link "Locations" at bounding box center [175, 102] width 84 height 21
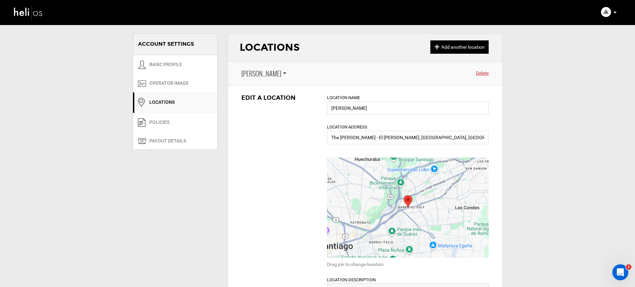
click at [261, 72] on span "[PERSON_NAME]" at bounding box center [261, 74] width 40 height 10
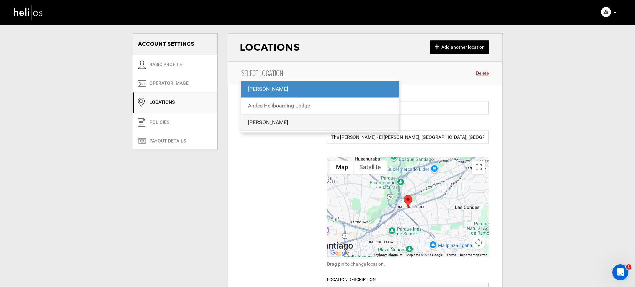
click at [262, 119] on div "[PERSON_NAME]" at bounding box center [320, 123] width 145 height 8
type input "[PERSON_NAME]"
type input "[GEOGRAPHIC_DATA], [GEOGRAPHIC_DATA][PERSON_NAME], [PERSON_NAME], [GEOGRAPHIC_D…"
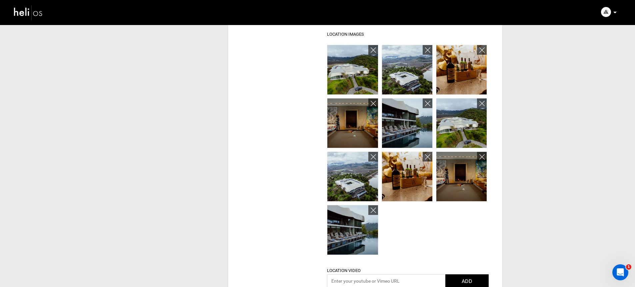
scroll to position [343, 0]
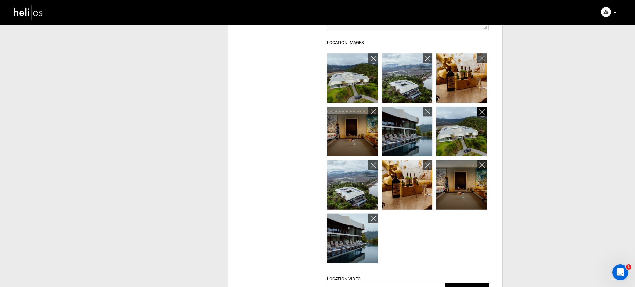
click at [484, 114] on icon at bounding box center [481, 112] width 5 height 8
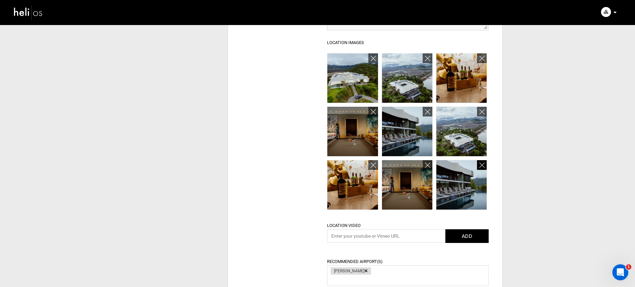
click at [477, 162] on link at bounding box center [482, 165] width 10 height 10
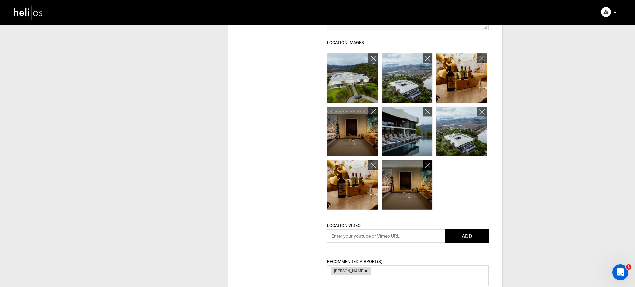
click at [426, 164] on icon at bounding box center [427, 165] width 5 height 8
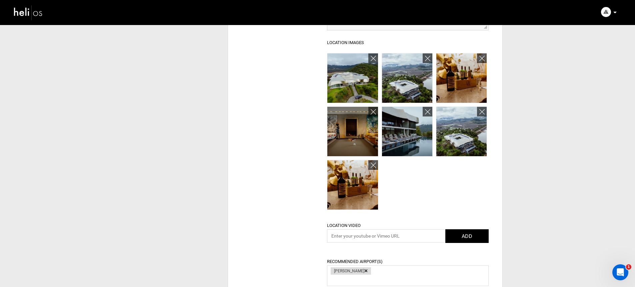
drag, startPoint x: 370, startPoint y: 164, endPoint x: 382, endPoint y: 160, distance: 13.1
click at [370, 164] on link at bounding box center [373, 165] width 10 height 10
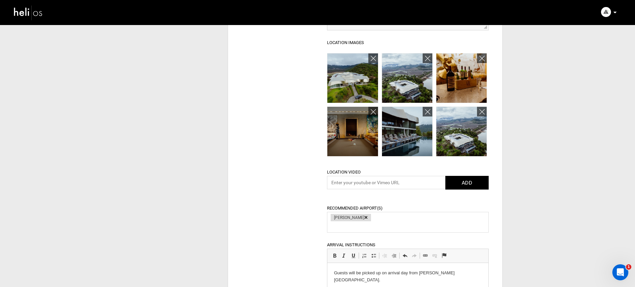
click at [482, 112] on icon at bounding box center [481, 112] width 5 height 8
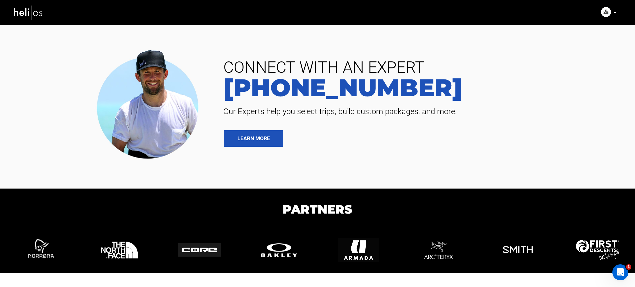
scroll to position [767, 0]
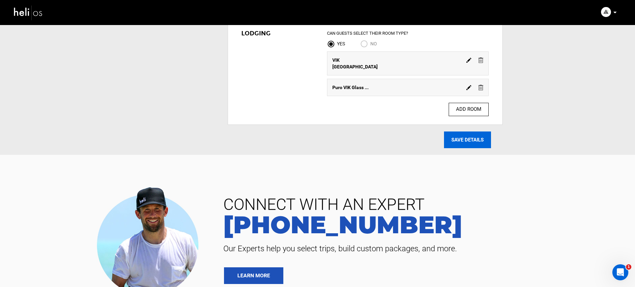
click at [467, 131] on input "SAVE DETAILS" at bounding box center [467, 139] width 47 height 17
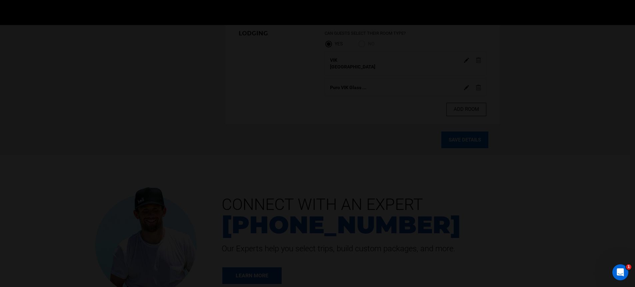
scroll to position [600, 0]
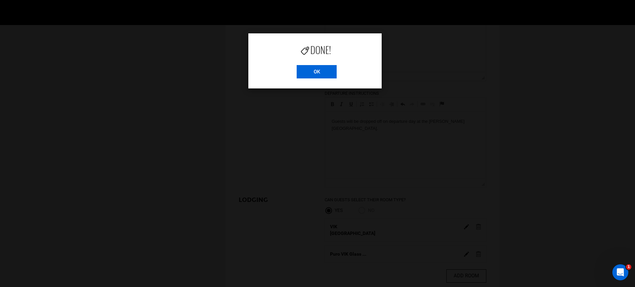
click at [312, 71] on input "OK" at bounding box center [317, 71] width 40 height 13
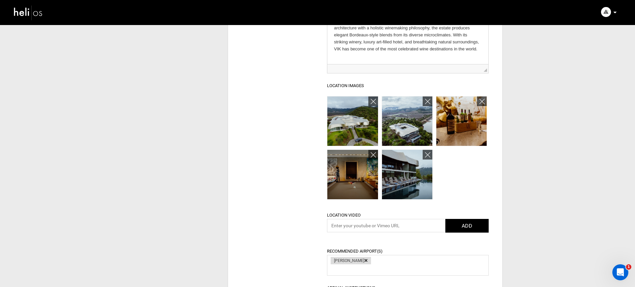
scroll to position [22, 0]
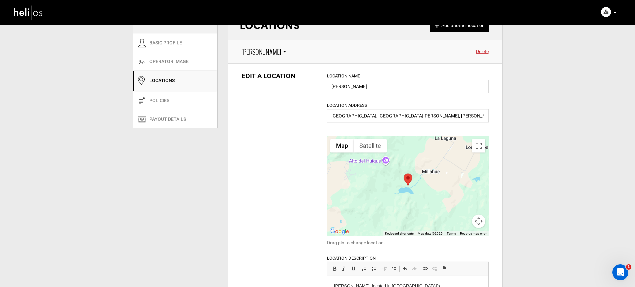
click at [43, 17] on link at bounding box center [28, 12] width 40 height 24
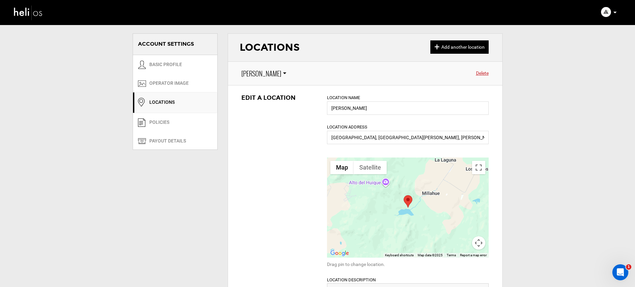
click at [34, 13] on img at bounding box center [28, 13] width 30 height 18
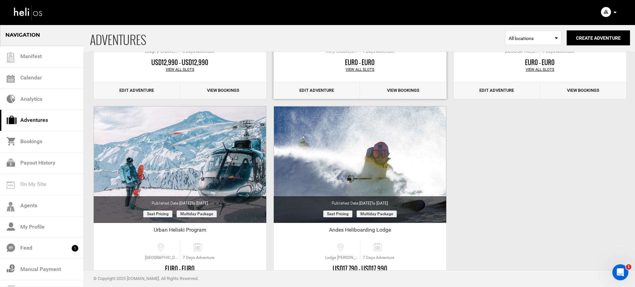
scroll to position [216, 0]
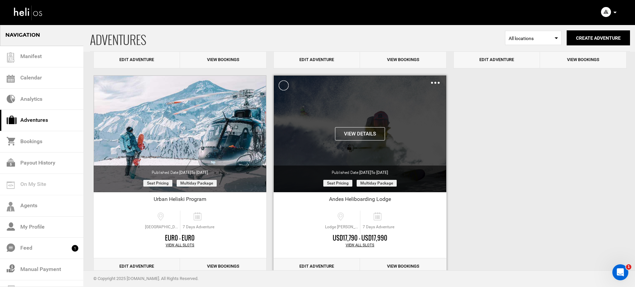
click at [350, 135] on button "View Details" at bounding box center [360, 133] width 50 height 13
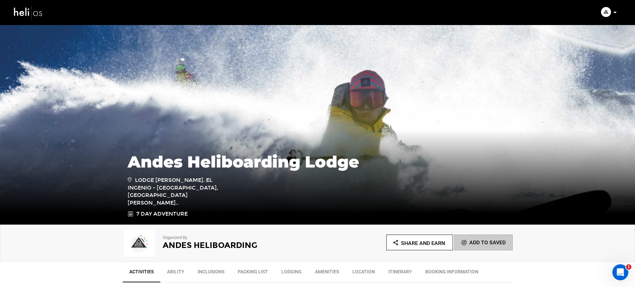
click at [31, 15] on img at bounding box center [28, 13] width 30 height 18
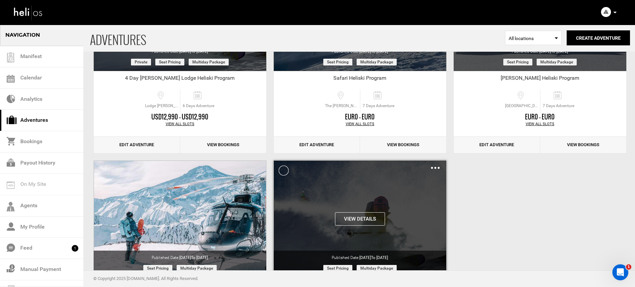
scroll to position [37, 0]
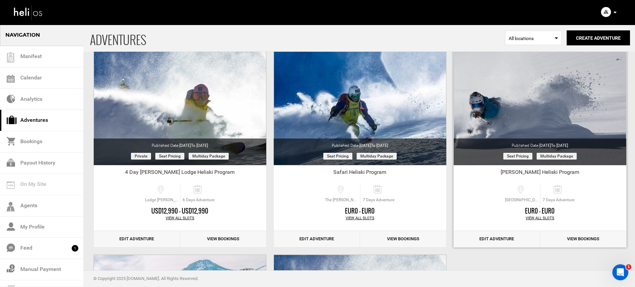
click at [499, 240] on link "Edit Adventure" at bounding box center [497, 239] width 86 height 16
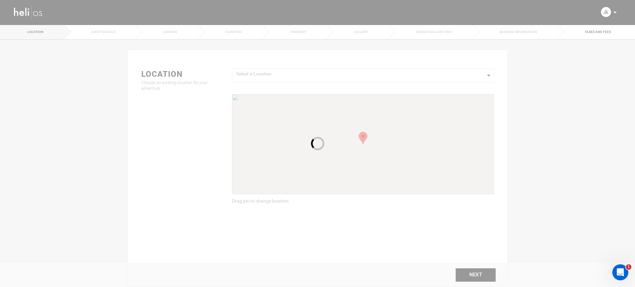
click at [243, 34] on div at bounding box center [317, 143] width 635 height 287
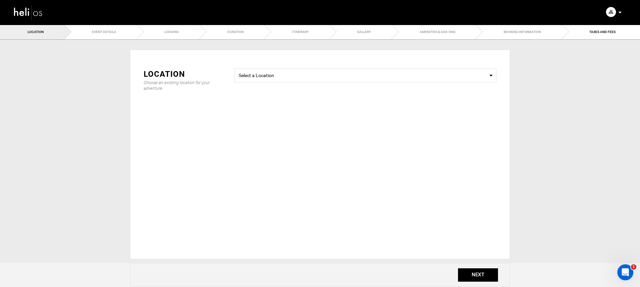
type input "7"
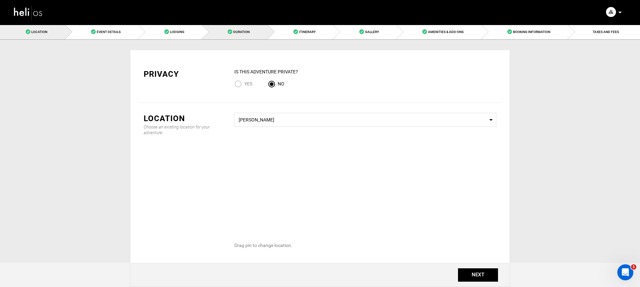
click at [243, 35] on link "Duration" at bounding box center [235, 31] width 66 height 15
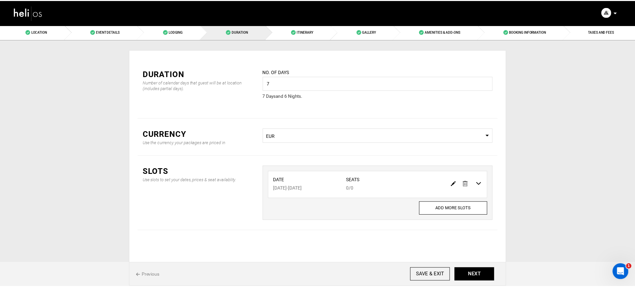
scroll to position [1, 0]
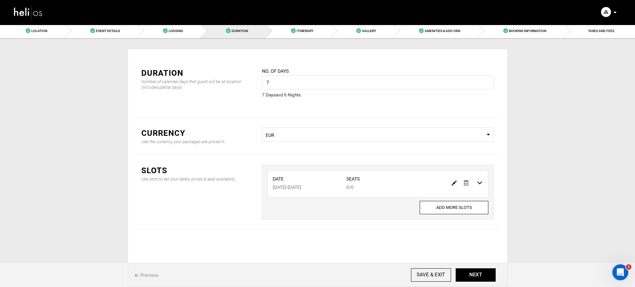
click at [315, 139] on span "Select Currency EUR" at bounding box center [378, 134] width 232 height 14
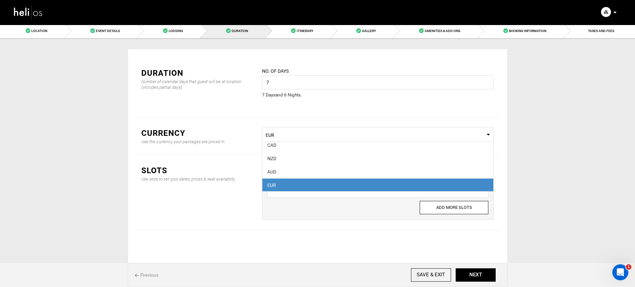
scroll to position [0, 0]
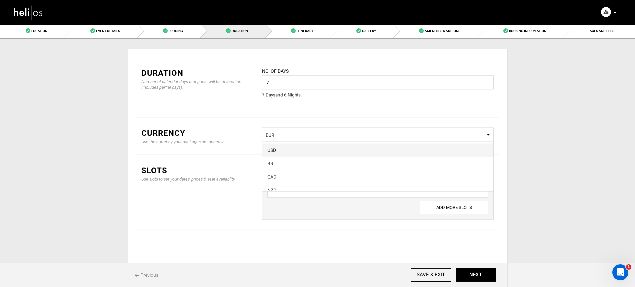
click at [297, 153] on span "USD" at bounding box center [377, 149] width 231 height 13
click at [454, 184] on img at bounding box center [454, 182] width 5 height 5
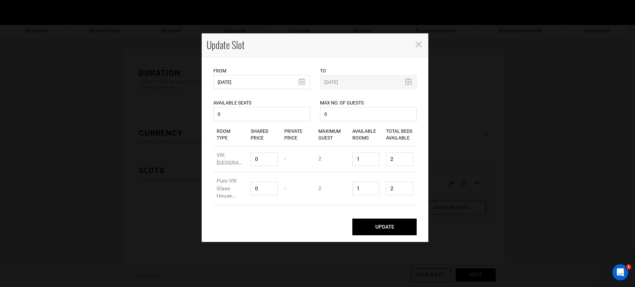
click at [394, 226] on button "UPDATE" at bounding box center [384, 226] width 64 height 17
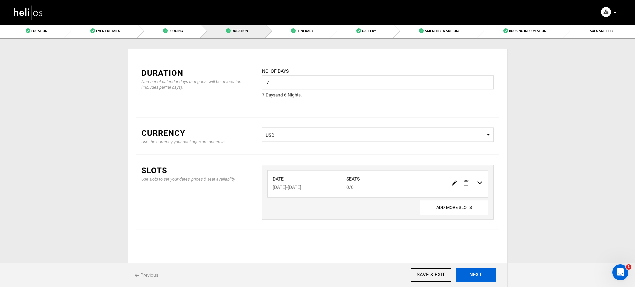
click at [482, 279] on button "NEXT" at bounding box center [476, 274] width 40 height 13
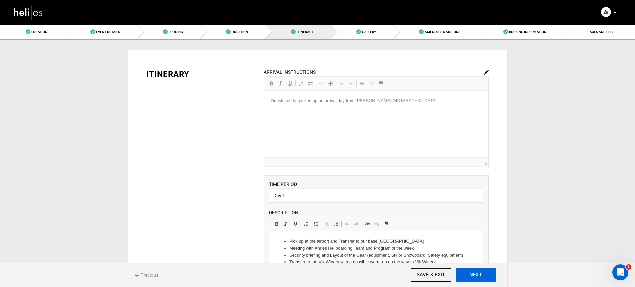
click at [481, 276] on button "NEXT" at bounding box center [476, 274] width 40 height 13
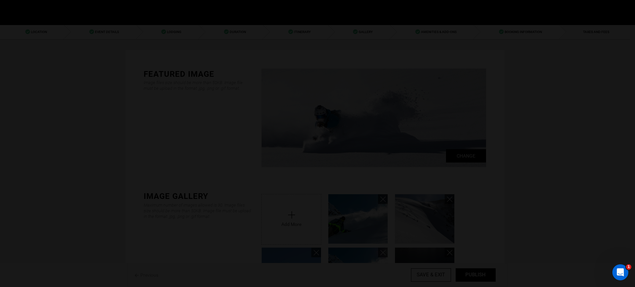
click at [481, 276] on div at bounding box center [317, 143] width 635 height 287
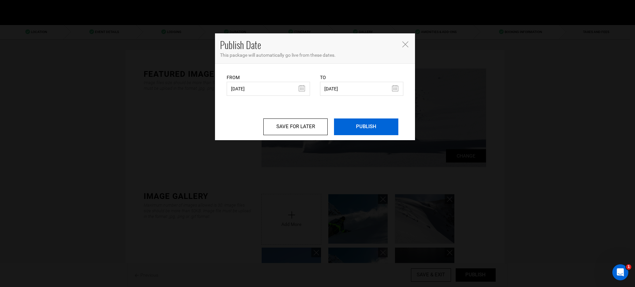
click at [363, 124] on input "PUBLISH" at bounding box center [366, 126] width 64 height 17
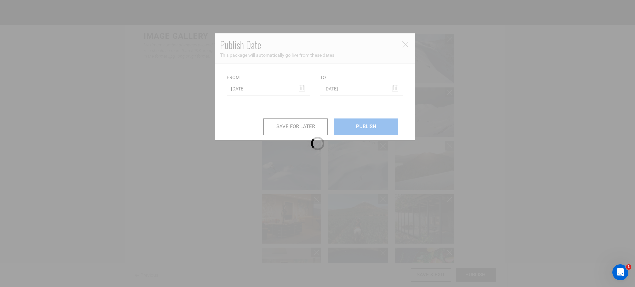
scroll to position [240, 0]
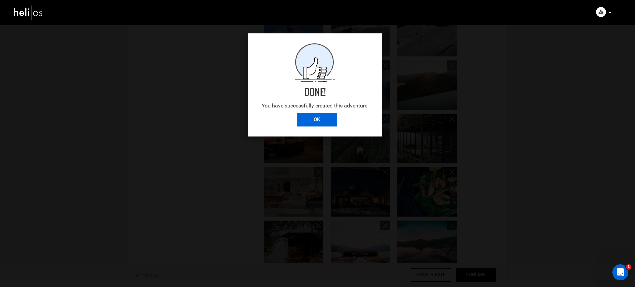
click at [330, 118] on input "OK" at bounding box center [317, 119] width 40 height 13
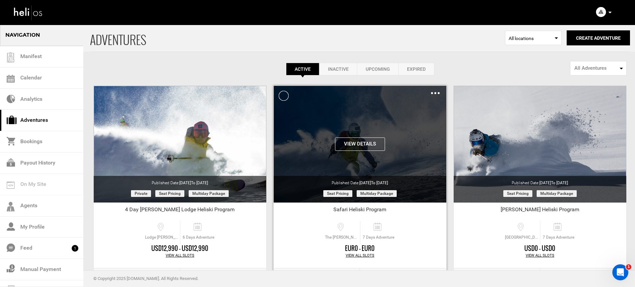
scroll to position [66, 0]
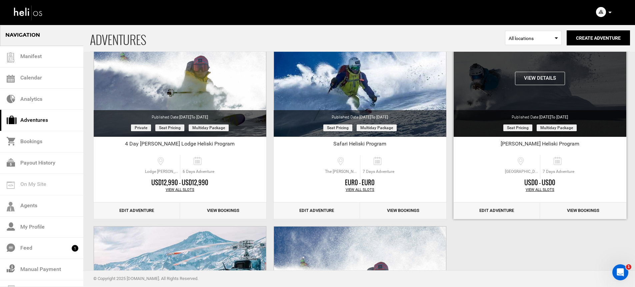
click at [519, 79] on button "View Details" at bounding box center [540, 78] width 50 height 13
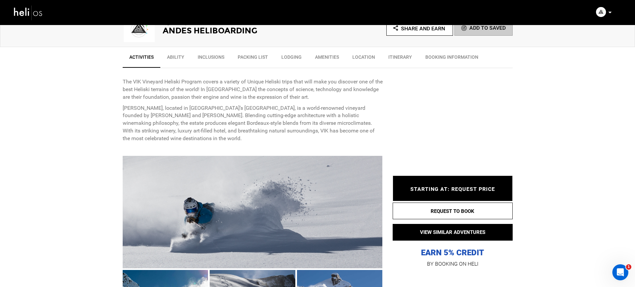
scroll to position [297, 0]
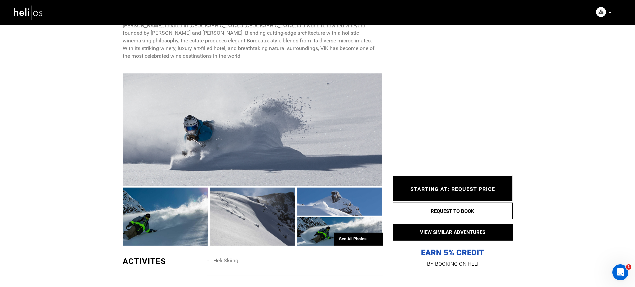
click at [277, 135] on div at bounding box center [253, 129] width 260 height 112
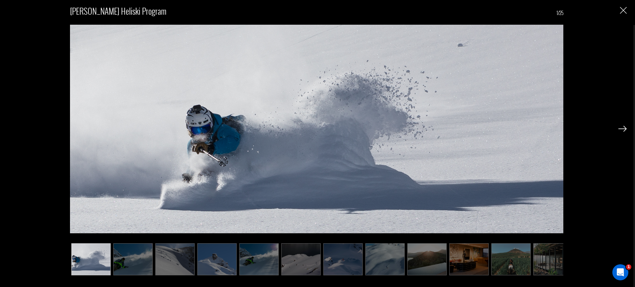
click at [620, 131] on img at bounding box center [622, 129] width 8 height 6
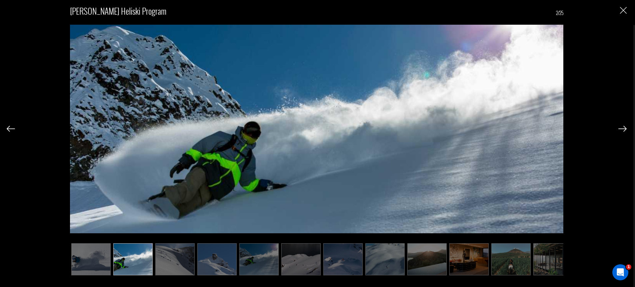
click at [620, 131] on img at bounding box center [622, 129] width 8 height 6
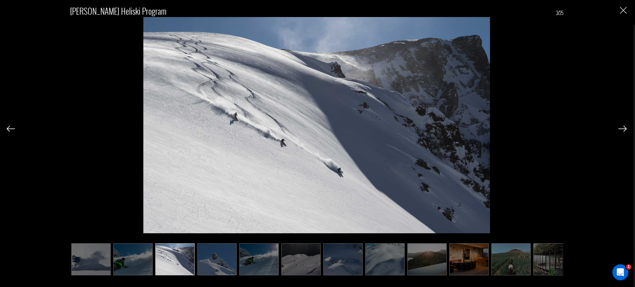
click at [620, 131] on img at bounding box center [622, 129] width 8 height 6
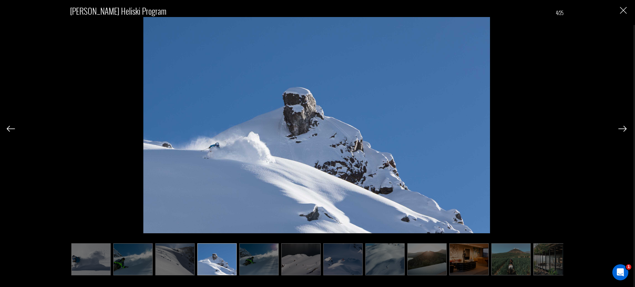
click at [620, 131] on img at bounding box center [622, 129] width 8 height 6
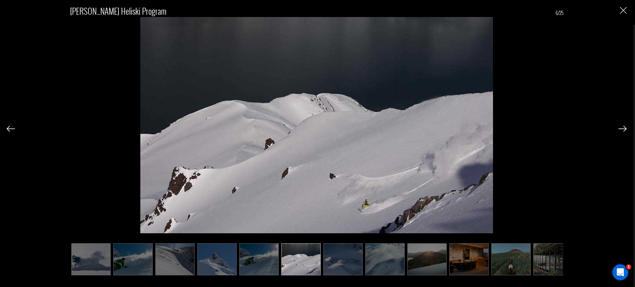
click at [620, 131] on img at bounding box center [622, 129] width 8 height 6
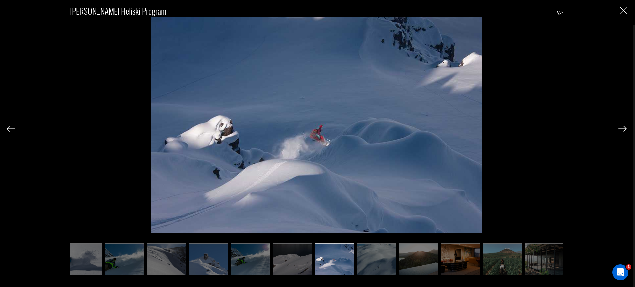
click at [620, 131] on img at bounding box center [622, 129] width 8 height 6
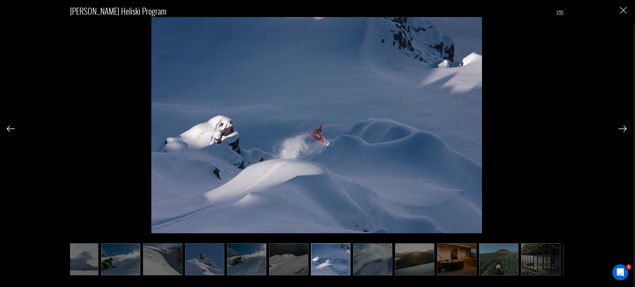
click at [620, 131] on img at bounding box center [622, 129] width 8 height 6
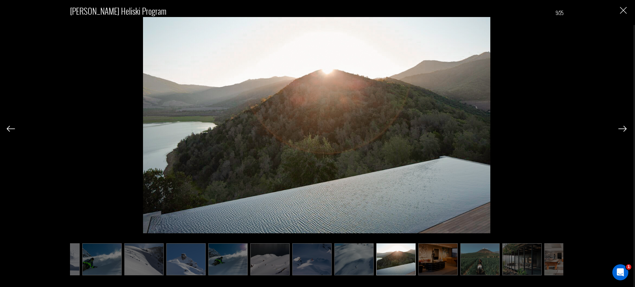
click at [620, 131] on img at bounding box center [622, 129] width 8 height 6
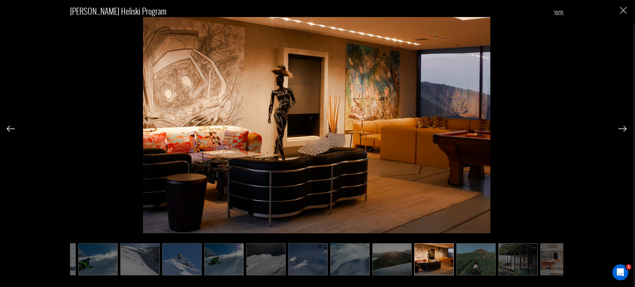
click at [620, 131] on img at bounding box center [622, 129] width 8 height 6
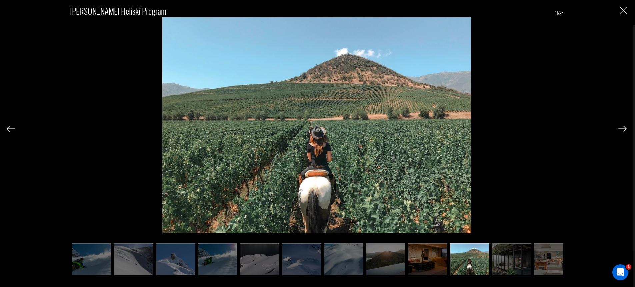
click at [620, 131] on img at bounding box center [622, 129] width 8 height 6
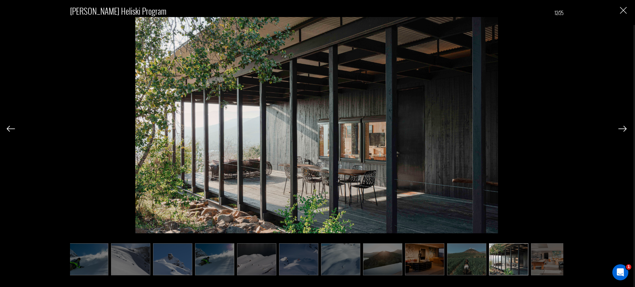
click at [620, 131] on img at bounding box center [622, 129] width 8 height 6
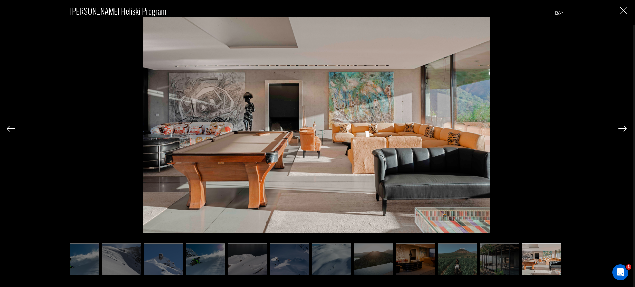
click at [620, 131] on img at bounding box center [622, 129] width 8 height 6
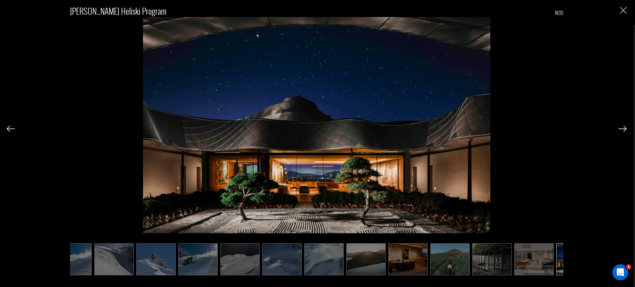
click at [620, 131] on img at bounding box center [622, 129] width 8 height 6
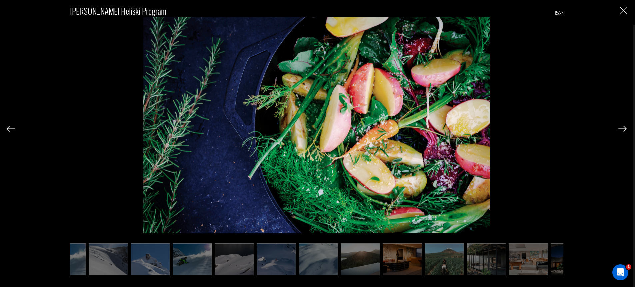
click at [620, 131] on img at bounding box center [622, 129] width 8 height 6
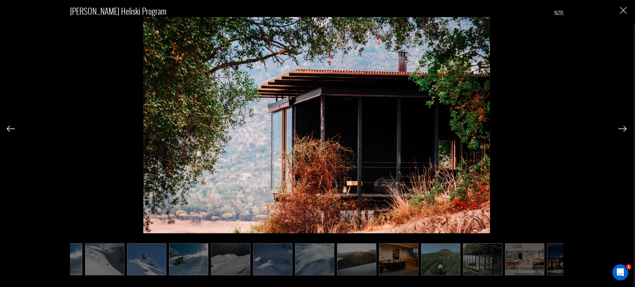
click at [620, 131] on img at bounding box center [622, 129] width 8 height 6
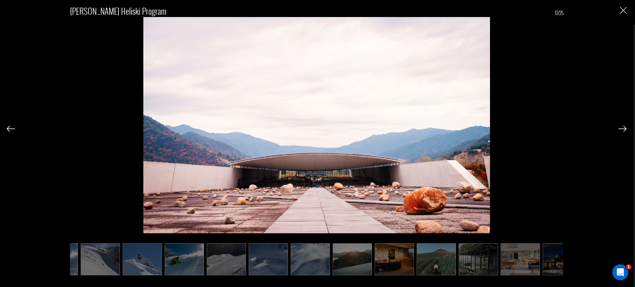
click at [620, 131] on img at bounding box center [622, 129] width 8 height 6
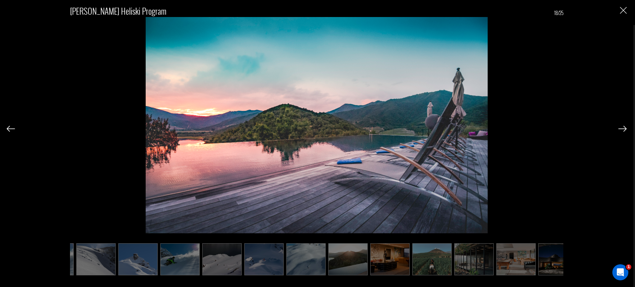
click at [620, 131] on img at bounding box center [622, 129] width 8 height 6
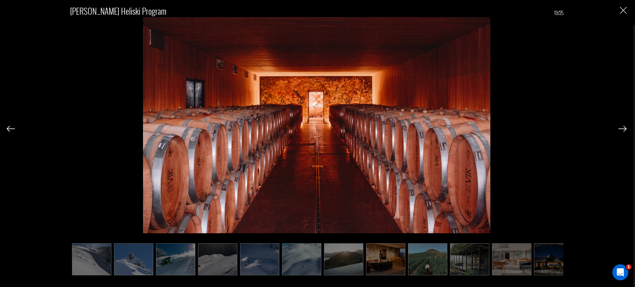
click at [620, 131] on img at bounding box center [622, 129] width 8 height 6
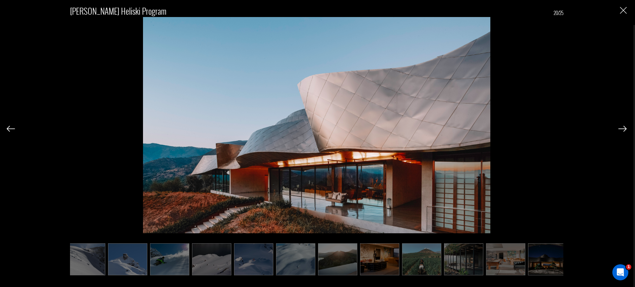
click at [620, 131] on img at bounding box center [622, 129] width 8 height 6
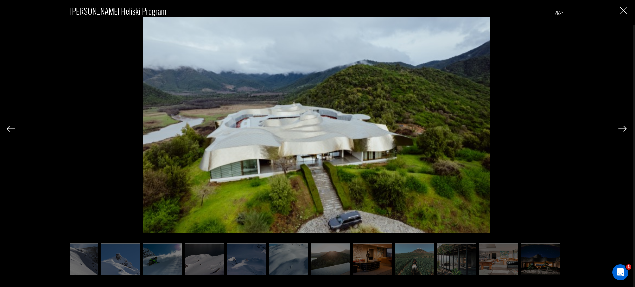
click at [620, 131] on img at bounding box center [622, 129] width 8 height 6
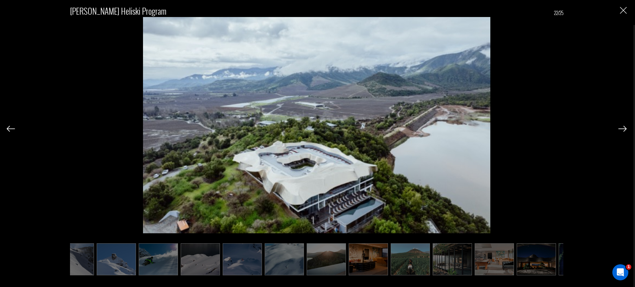
click at [620, 131] on img at bounding box center [622, 129] width 8 height 6
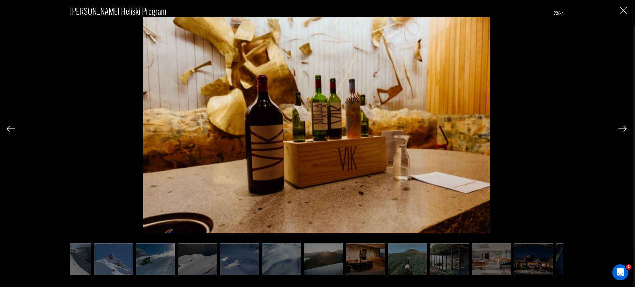
click at [620, 131] on img at bounding box center [622, 129] width 8 height 6
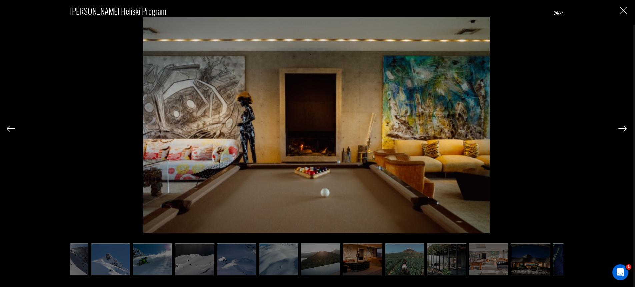
click at [620, 131] on img at bounding box center [622, 129] width 8 height 6
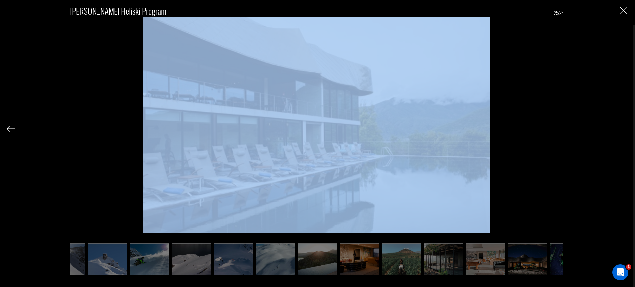
click at [620, 131] on div "VIK Vineyard Heliski Program 25/25" at bounding box center [317, 136] width 620 height 272
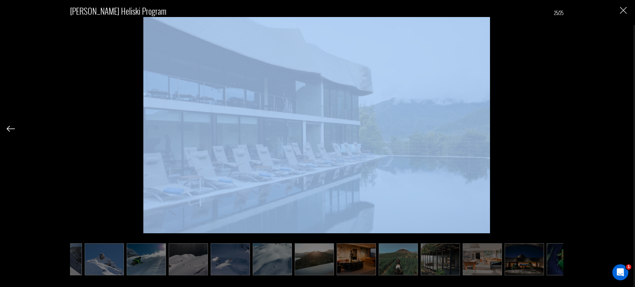
click at [620, 131] on div "VIK Vineyard Heliski Program 25/25" at bounding box center [317, 136] width 620 height 272
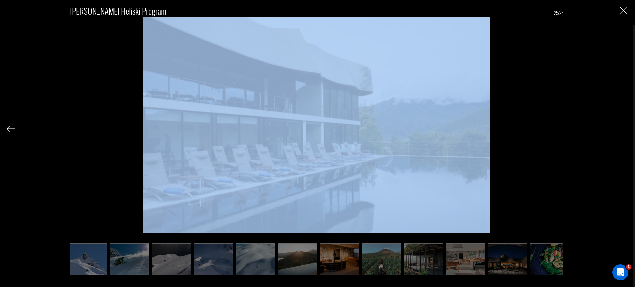
click at [621, 11] on img "Close" at bounding box center [623, 10] width 7 height 7
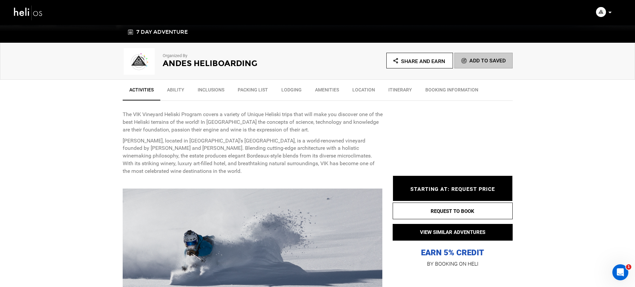
scroll to position [54, 0]
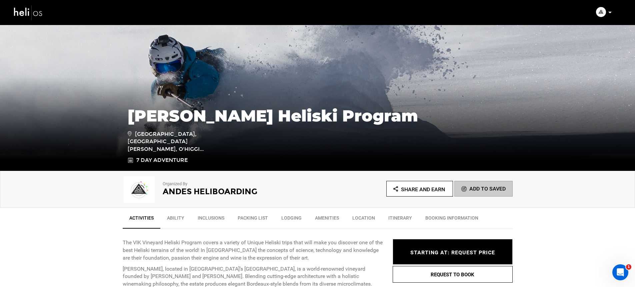
click at [29, 15] on img at bounding box center [28, 13] width 30 height 18
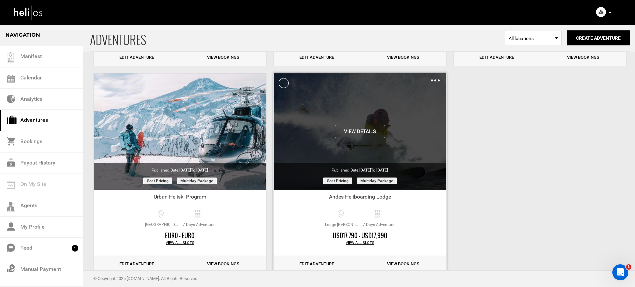
scroll to position [77, 0]
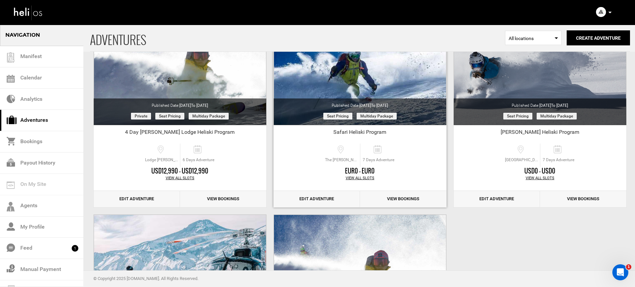
click at [314, 197] on link "Edit Adventure" at bounding box center [317, 199] width 86 height 16
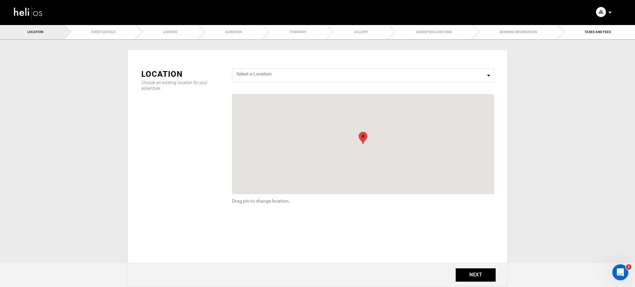
click at [352, 33] on ul "Location Event Details Lodging Duration Itinerary Gallery Amenities & Add-Ons B…" at bounding box center [317, 31] width 635 height 15
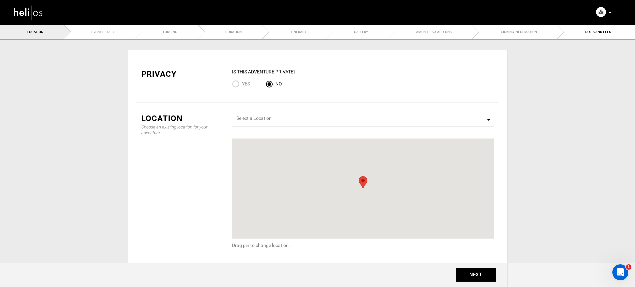
click at [297, 35] on link "Itinerary" at bounding box center [294, 31] width 65 height 15
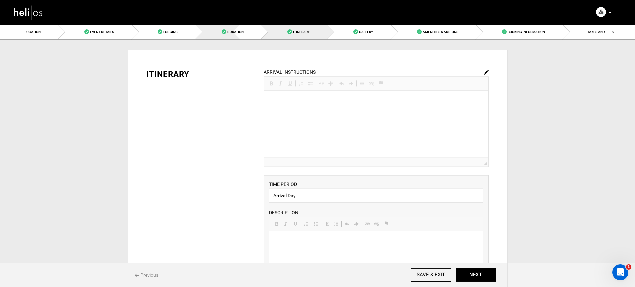
click at [219, 34] on link "Duration" at bounding box center [229, 31] width 66 height 15
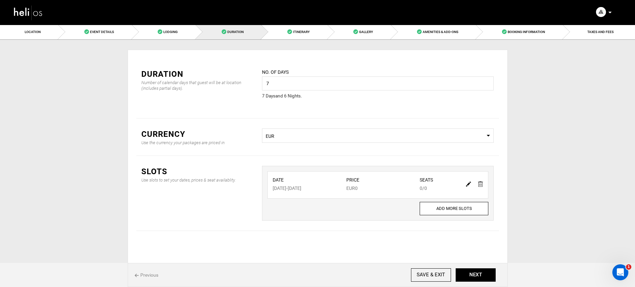
click at [298, 137] on span "EUR" at bounding box center [378, 136] width 224 height 7
click at [298, 134] on span "EUR" at bounding box center [378, 136] width 224 height 7
click at [382, 144] on div "Currency Use the currency your packages are priced in Select Currency EUR" at bounding box center [317, 136] width 363 height 37
drag, startPoint x: 379, startPoint y: 139, endPoint x: 374, endPoint y: 136, distance: 5.8
click at [379, 139] on span "Select Currency EUR" at bounding box center [378, 135] width 232 height 14
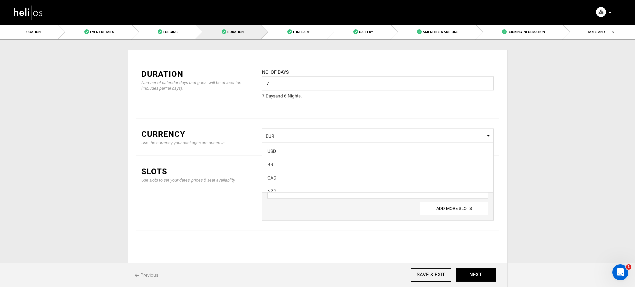
click at [374, 136] on span "EUR" at bounding box center [378, 136] width 224 height 7
click at [376, 136] on span "EUR" at bounding box center [378, 136] width 224 height 7
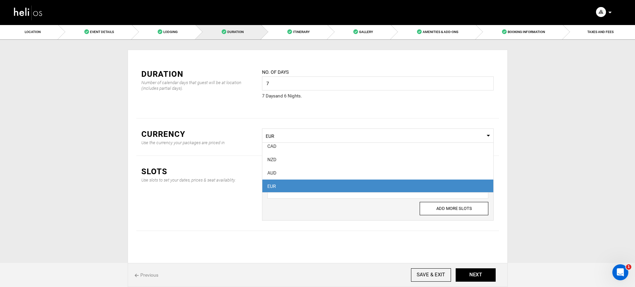
click at [375, 138] on span "EUR" at bounding box center [378, 136] width 224 height 7
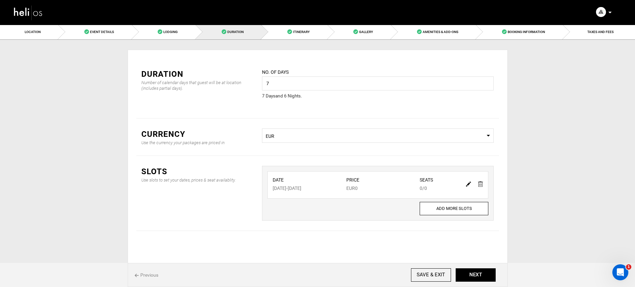
click at [375, 138] on span "EUR" at bounding box center [378, 136] width 224 height 7
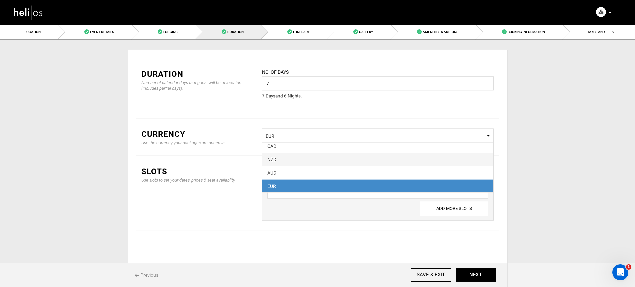
scroll to position [0, 0]
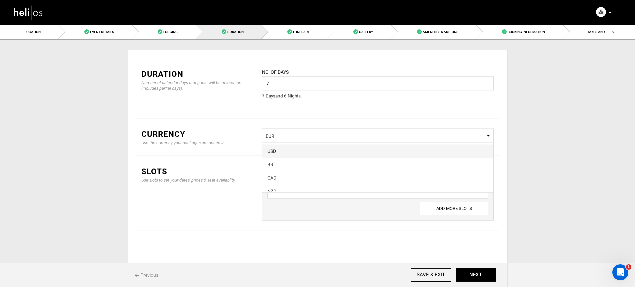
click at [350, 152] on div "USD" at bounding box center [377, 151] width 221 height 7
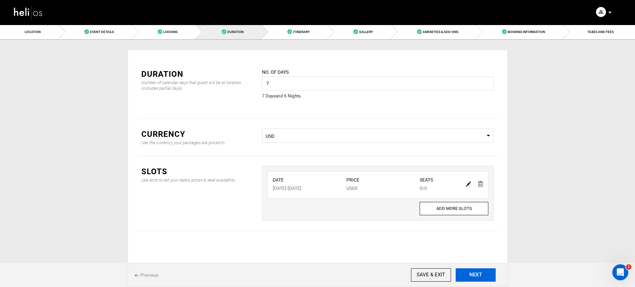
click at [468, 273] on button "NEXT" at bounding box center [476, 274] width 40 height 13
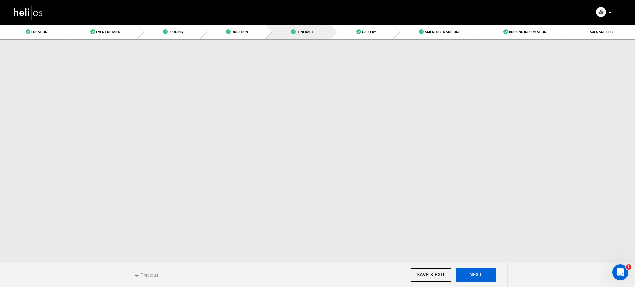
click at [468, 273] on button "NEXT" at bounding box center [476, 274] width 40 height 13
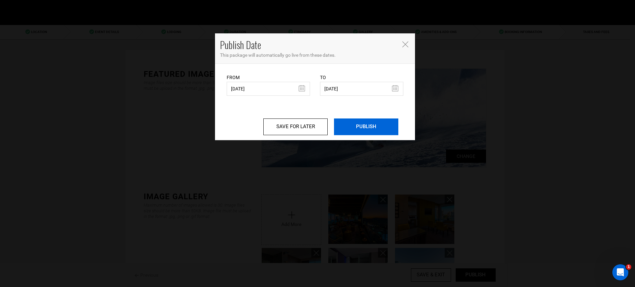
click at [373, 120] on input "PUBLISH" at bounding box center [366, 126] width 64 height 17
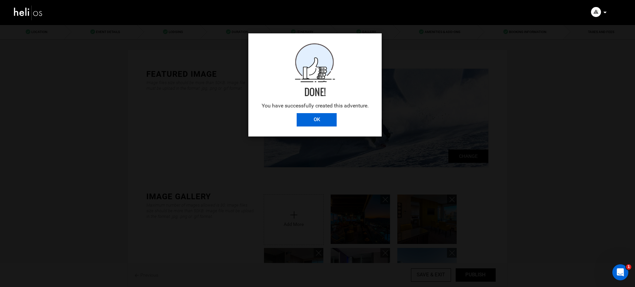
click at [310, 120] on input "OK" at bounding box center [317, 119] width 40 height 13
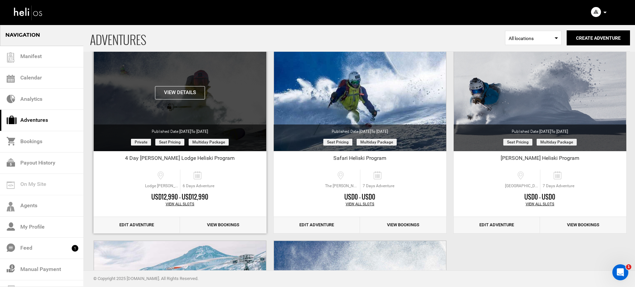
scroll to position [231, 0]
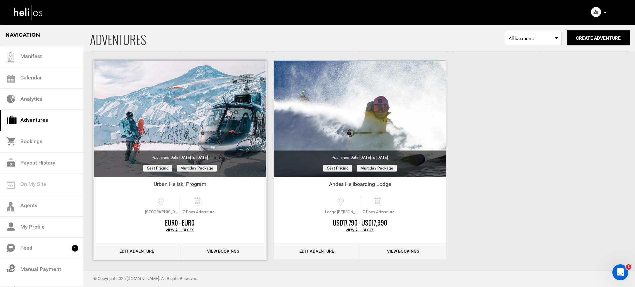
click at [159, 253] on link "Edit Adventure" at bounding box center [137, 251] width 86 height 16
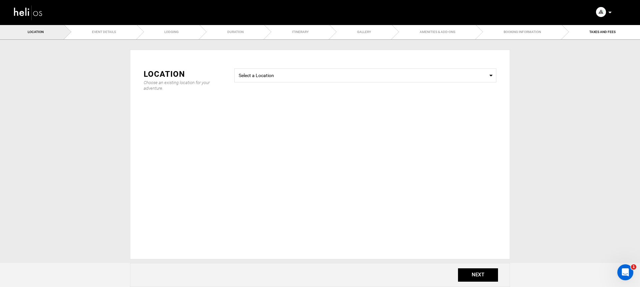
type input "7"
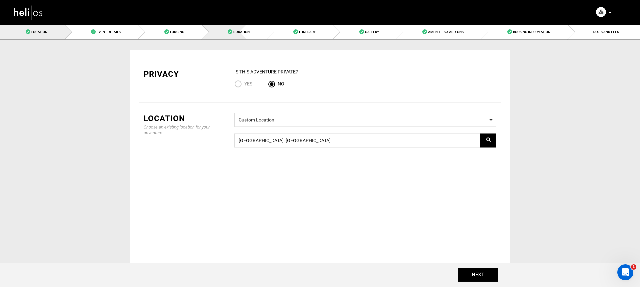
click at [244, 38] on link "Duration" at bounding box center [235, 31] width 66 height 15
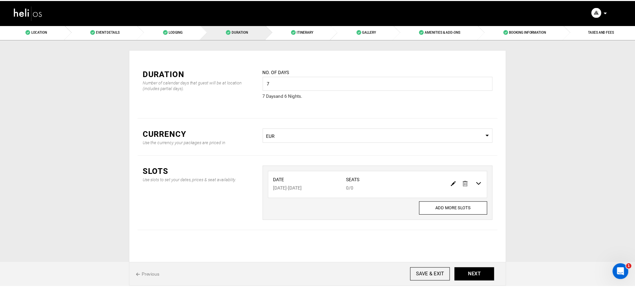
scroll to position [1, 0]
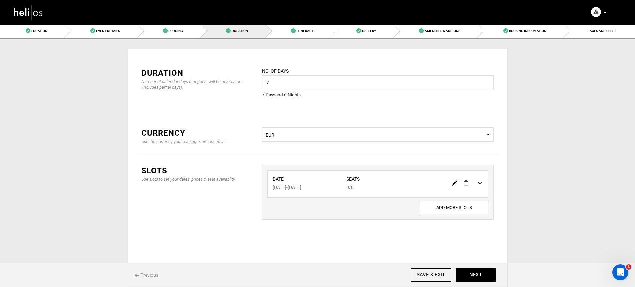
click at [318, 141] on span "Select Currency EUR" at bounding box center [378, 134] width 232 height 14
click at [296, 152] on div "USD" at bounding box center [377, 150] width 221 height 7
click at [585, 32] on link "TAXES AND FEES" at bounding box center [598, 30] width 71 height 15
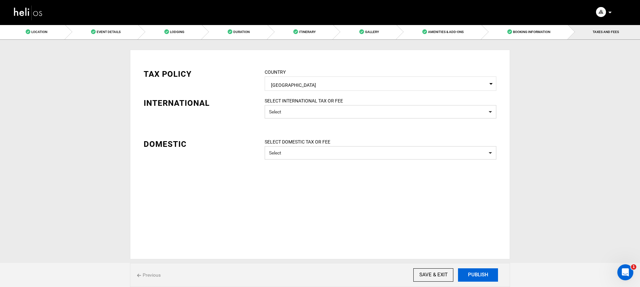
click at [483, 274] on button "PUBLISH" at bounding box center [478, 274] width 40 height 13
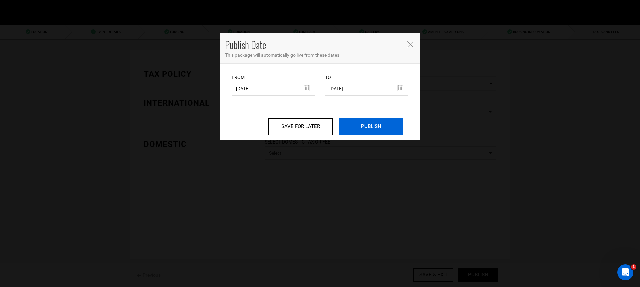
click at [353, 129] on input "PUBLISH" at bounding box center [371, 126] width 64 height 17
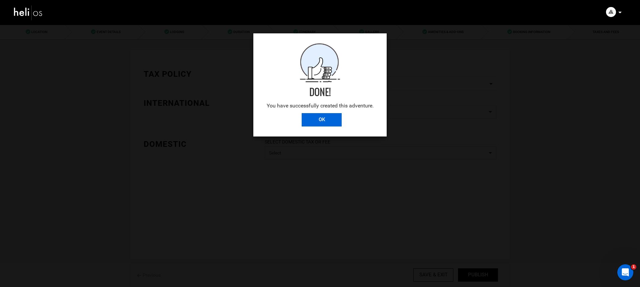
click at [329, 121] on input "OK" at bounding box center [322, 119] width 40 height 13
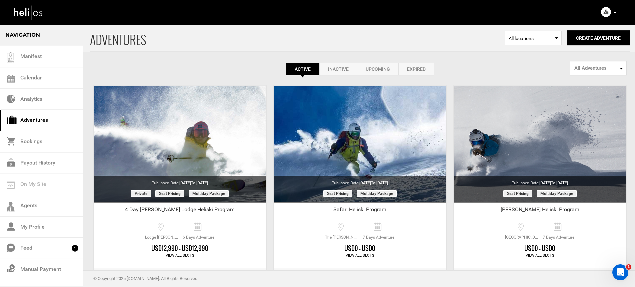
click at [144, 72] on div "Active Inactive Upcoming Expired Active Active Inactive Upcoming Expired Active…" at bounding box center [360, 69] width 540 height 13
click at [615, 12] on icon at bounding box center [614, 13] width 3 height 2
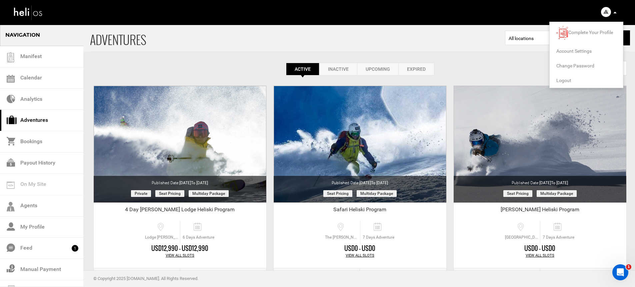
click at [578, 49] on span "Account Settings" at bounding box center [573, 50] width 35 height 5
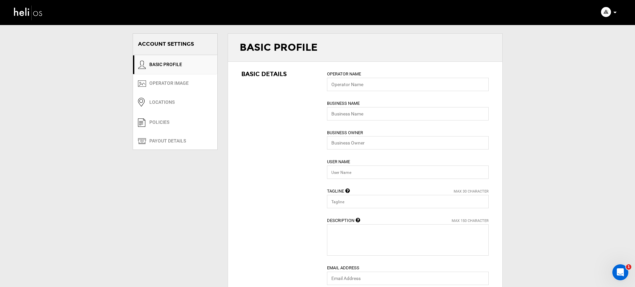
type input "Andes Heliboarding"
type input "[PERSON_NAME] and [PERSON_NAME]"
type input "andesheliboarding"
type input "Heliski The Andes"
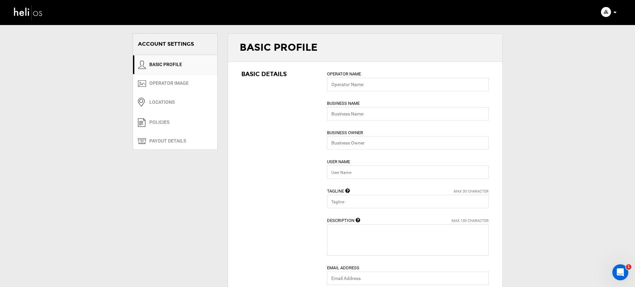
type textarea "Andes Heliboarding and his team of guides are revealing their experience and pr…"
type input "[EMAIL_ADDRESS][DOMAIN_NAME]"
type input "[URL][DOMAIN_NAME]"
type input "[STREET_ADDRESS][PERSON_NAME]"
type input "[PERSON_NAME]"
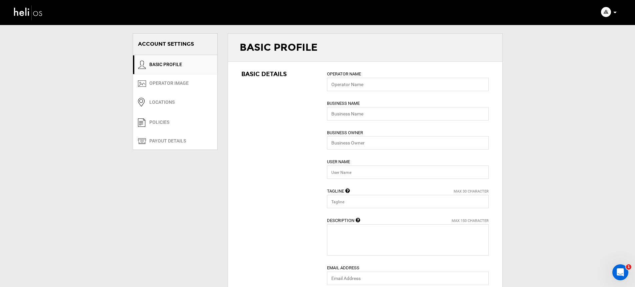
type input "7630000"
type input "00569428546"
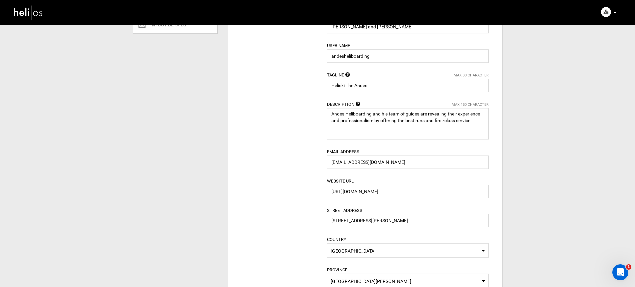
scroll to position [107, 0]
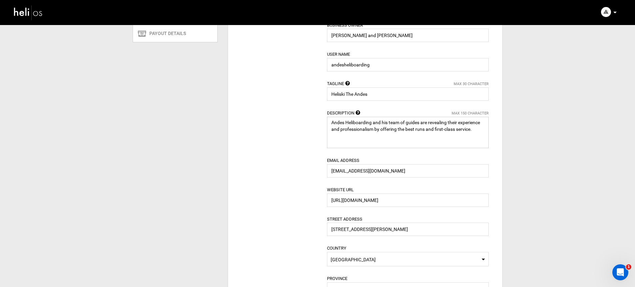
click at [360, 130] on textarea at bounding box center [408, 132] width 162 height 31
click at [359, 129] on textarea at bounding box center [408, 132] width 162 height 31
click at [359, 129] on textarea "To enrich screen reader interactions, please activate Accessibility in Grammarl…" at bounding box center [408, 132] width 162 height 31
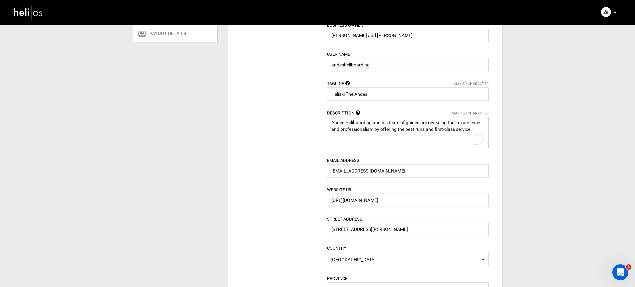
paste textarea ", the pioneer of the Heliski / boarding Activity in Chile, Will take you to an …"
type textarea "Andes Heliboarding, the pioneer of the Heliski / boarding Activity in Chile, Wi…"
click at [376, 144] on textarea "To enrich screen reader interactions, please activate Accessibility in Grammarl…" at bounding box center [408, 132] width 162 height 31
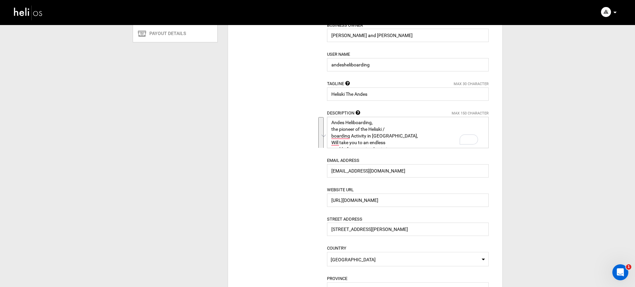
drag, startPoint x: 355, startPoint y: 143, endPoint x: 321, endPoint y: 112, distance: 45.8
click at [321, 112] on div "Basic Details Operator Name Andes Heliboarding Please enter valid operator name…" at bounding box center [365, 231] width 274 height 554
paste textarea "Andes Heliboarding, the pioneer of the Heliski / boarding Activity in Chile, Wi…"
click at [329, 128] on textarea "To enrich screen reader interactions, please activate Accessibility in Grammarl…" at bounding box center [408, 132] width 162 height 31
click at [330, 131] on textarea "To enrich screen reader interactions, please activate Accessibility in Grammarl…" at bounding box center [408, 132] width 162 height 31
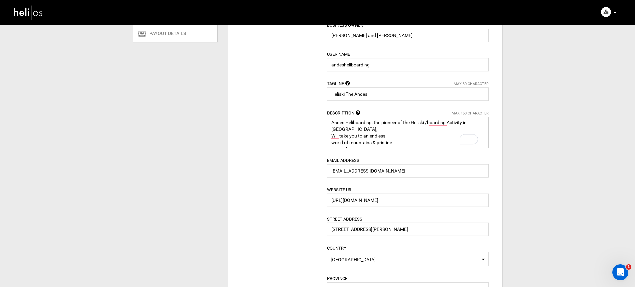
click at [451, 122] on textarea "To enrich screen reader interactions, please activate Accessibility in Grammarl…" at bounding box center [408, 132] width 162 height 31
click at [380, 132] on textarea "To enrich screen reader interactions, please activate Accessibility in Grammarl…" at bounding box center [408, 132] width 162 height 31
click at [391, 128] on textarea "To enrich screen reader interactions, please activate Accessibility in Grammarl…" at bounding box center [408, 132] width 162 height 31
click at [332, 128] on textarea "To enrich screen reader interactions, please activate Accessibility in Grammarl…" at bounding box center [408, 132] width 162 height 31
click at [333, 136] on textarea "To enrich screen reader interactions, please activate Accessibility in Grammarl…" at bounding box center [408, 132] width 162 height 31
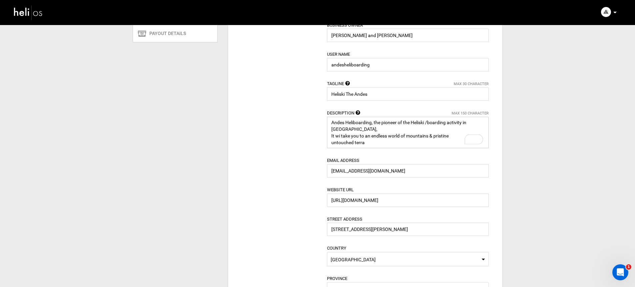
click at [327, 136] on textarea "To enrich screen reader interactions, please activate Accessibility in Grammarl…" at bounding box center [408, 132] width 162 height 31
click at [485, 131] on textarea "To enrich screen reader interactions, please activate Accessibility in Grammarl…" at bounding box center [408, 132] width 162 height 31
click at [439, 137] on textarea "To enrich screen reader interactions, please activate Accessibility in Grammarl…" at bounding box center [408, 132] width 162 height 31
click at [340, 128] on textarea "To enrich screen reader interactions, please activate Accessibility in Grammarl…" at bounding box center [408, 132] width 162 height 31
click at [388, 136] on textarea "To enrich screen reader interactions, please activate Accessibility in Grammarl…" at bounding box center [408, 132] width 162 height 31
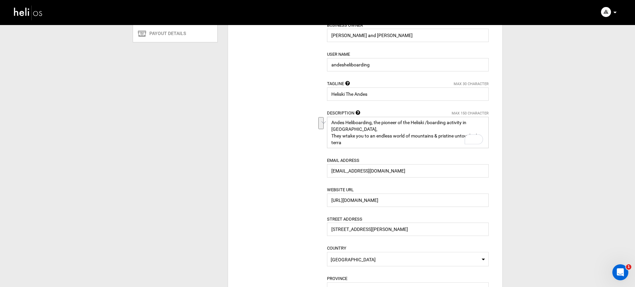
drag, startPoint x: 364, startPoint y: 138, endPoint x: 331, endPoint y: 129, distance: 34.7
click at [327, 128] on div "Operator Name Andes Heliboarding Please enter valid operator name. Business Nam…" at bounding box center [408, 232] width 172 height 538
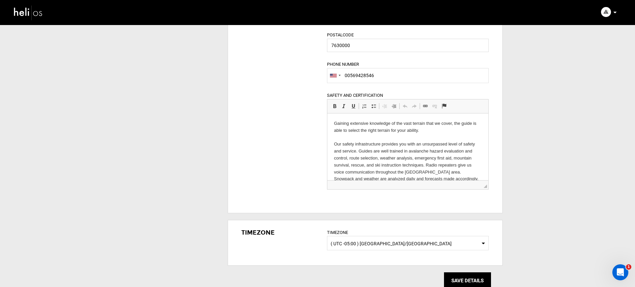
scroll to position [444, 0]
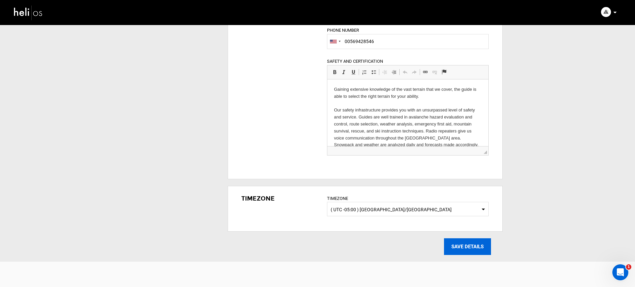
type textarea "Andes Heliboarding, the pioneer of the Heliski /boarding activity in Chile."
click at [457, 250] on input "SAVE DETAILS" at bounding box center [467, 246] width 47 height 17
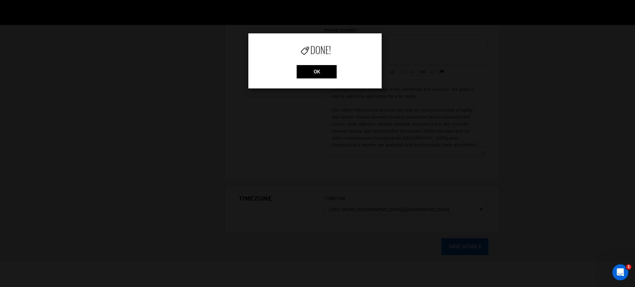
scroll to position [440, 0]
click at [310, 76] on input "OK" at bounding box center [317, 71] width 40 height 13
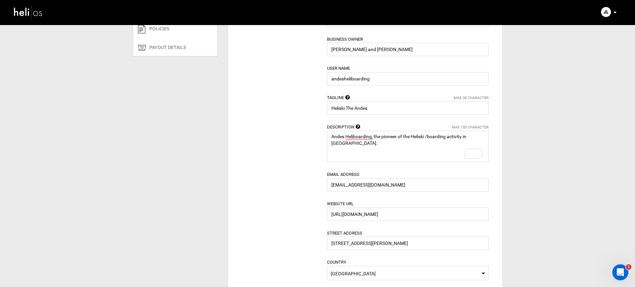
scroll to position [0, 0]
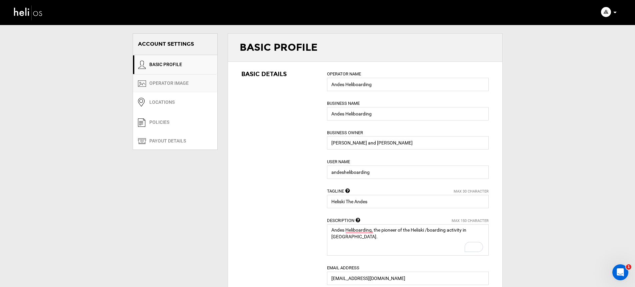
click at [180, 90] on link "OPERATOR IMAGE" at bounding box center [175, 83] width 84 height 18
